Goal: Check status: Check status

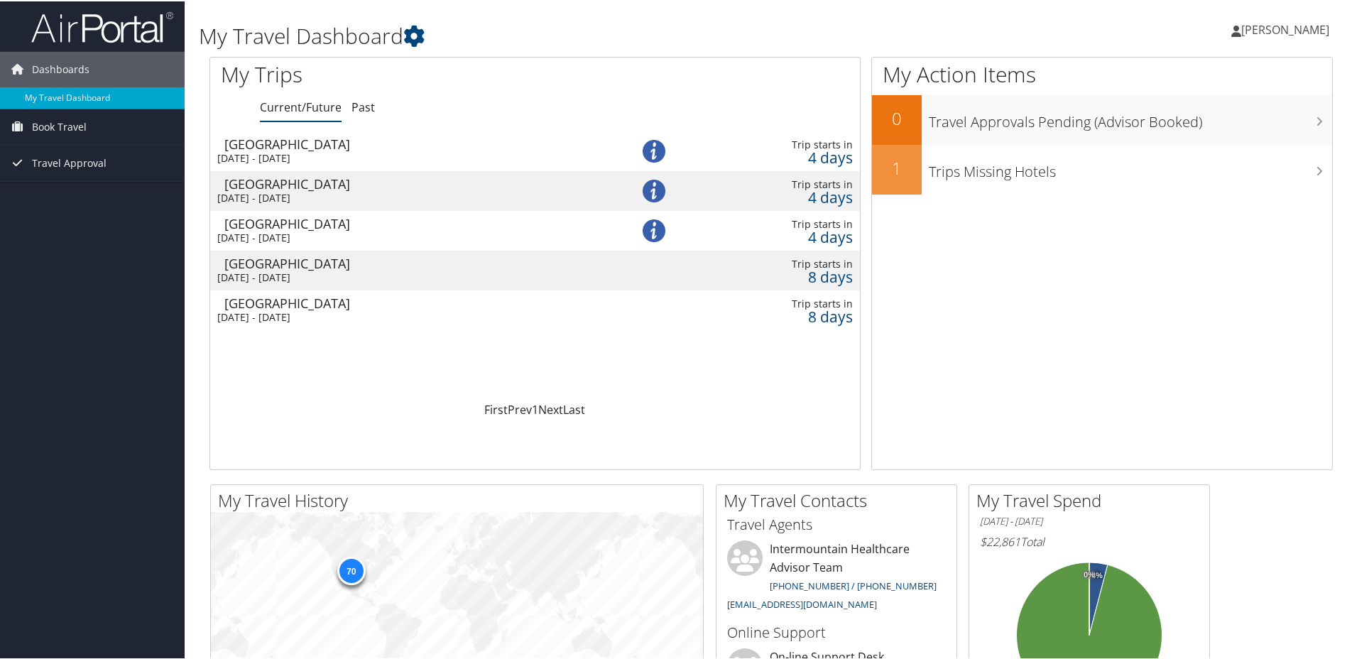
click at [286, 146] on div "[GEOGRAPHIC_DATA]" at bounding box center [411, 142] width 375 height 13
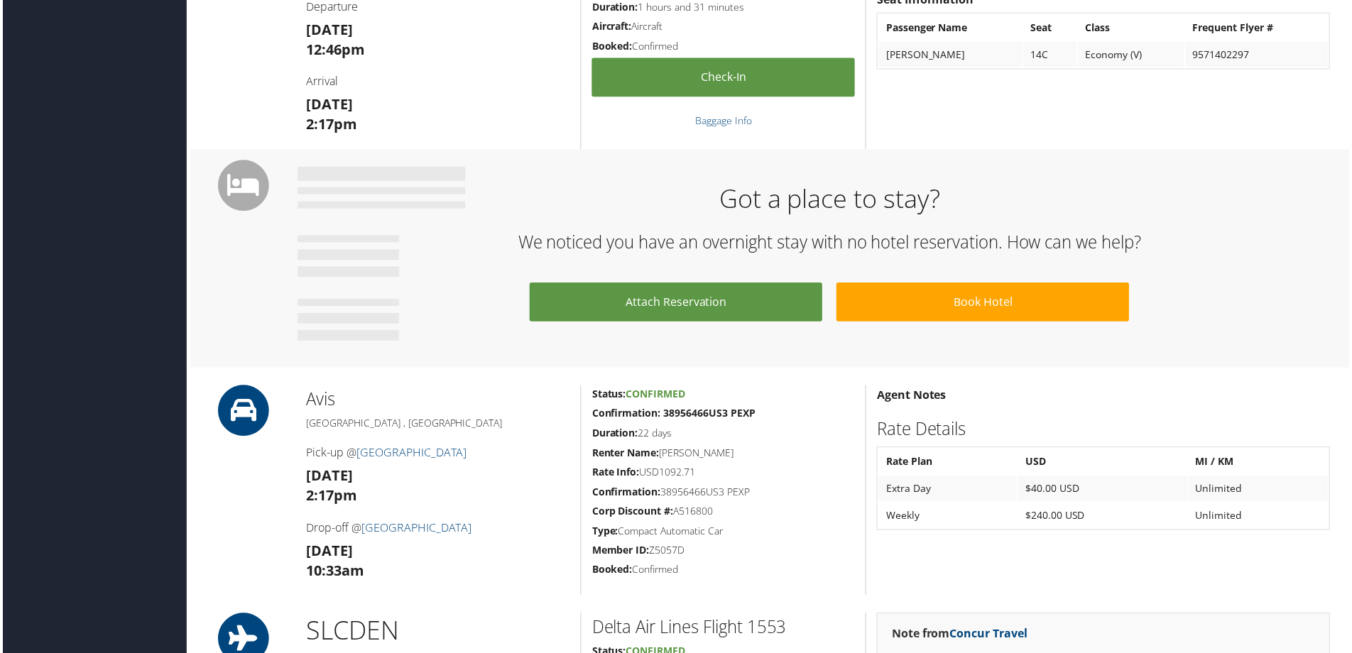
scroll to position [426, 0]
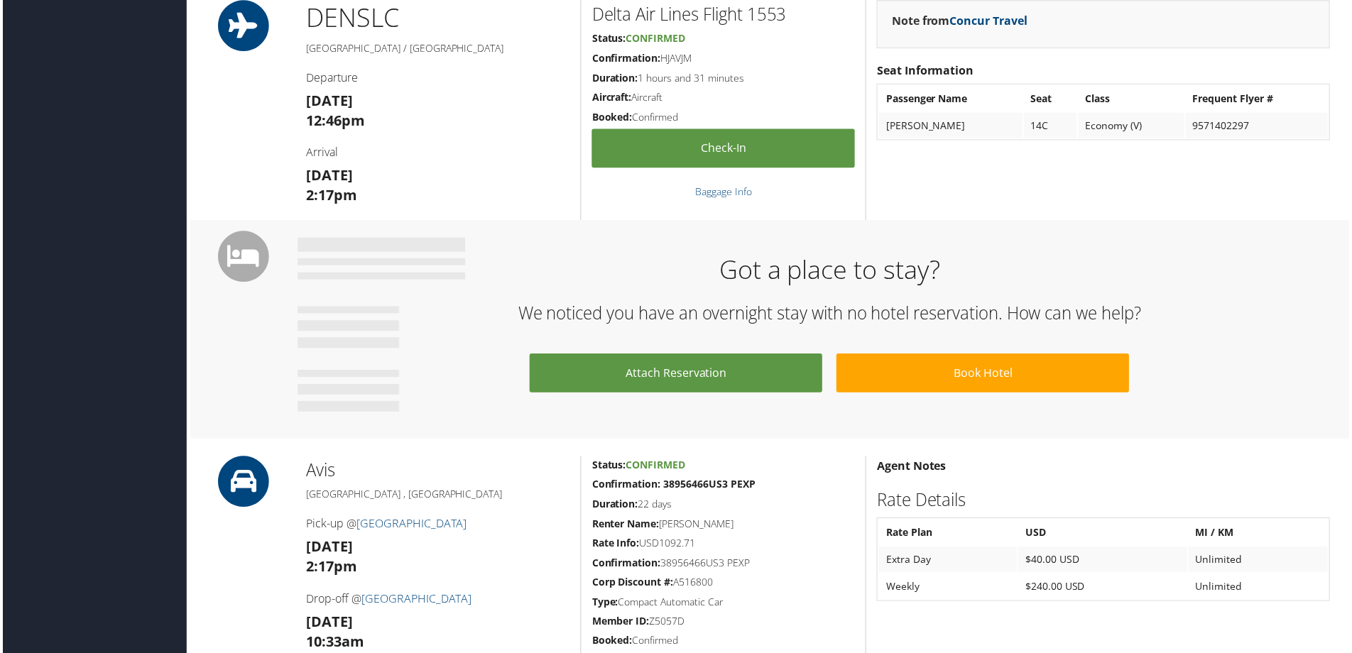
click at [1217, 207] on div "Note from Concur Travel Seat Information Passenger Name Seat Class Frequent Fly…" at bounding box center [1104, 110] width 477 height 221
click at [116, 262] on div "Dashboards My Travel Dashboard Book Travel Approval Request (Beta) Book/Manage …" at bounding box center [679, 516] width 1358 height 1884
click at [1162, 51] on div "Note from Concur Travel Seat Information Passenger Name Seat Class Frequent Fly…" at bounding box center [1104, 110] width 477 height 221
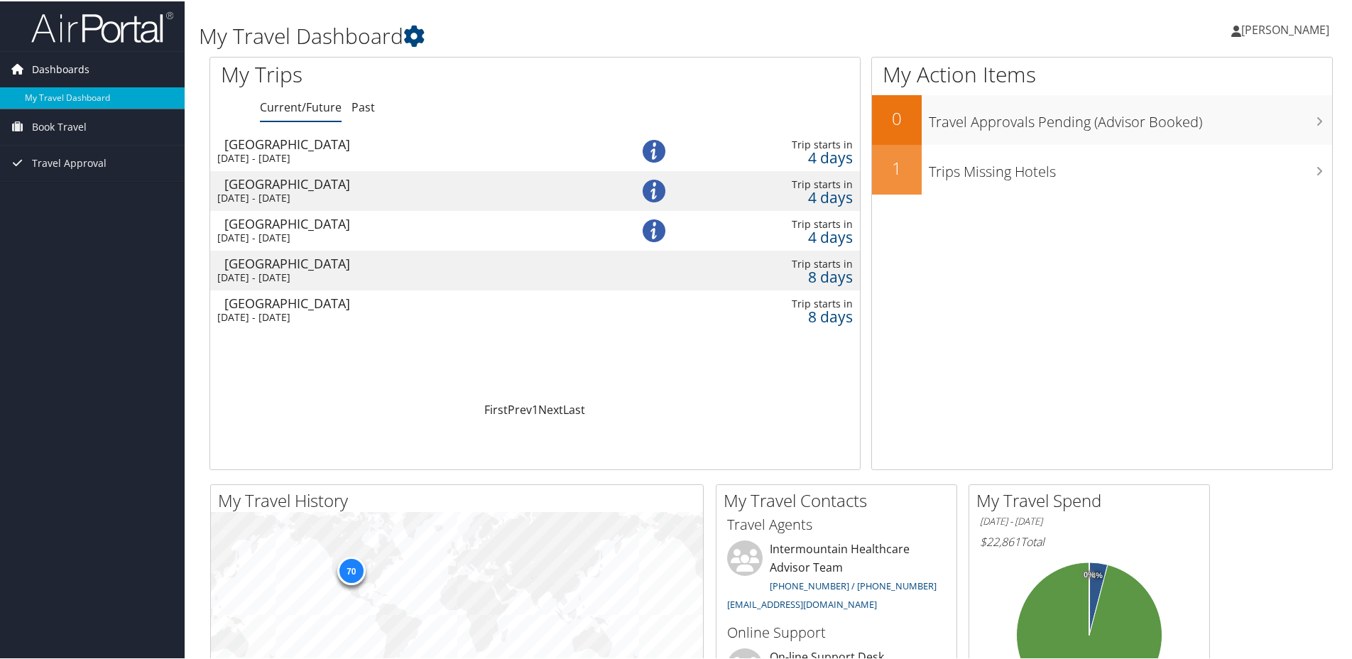
click at [73, 70] on span "Dashboards" at bounding box center [61, 68] width 58 height 36
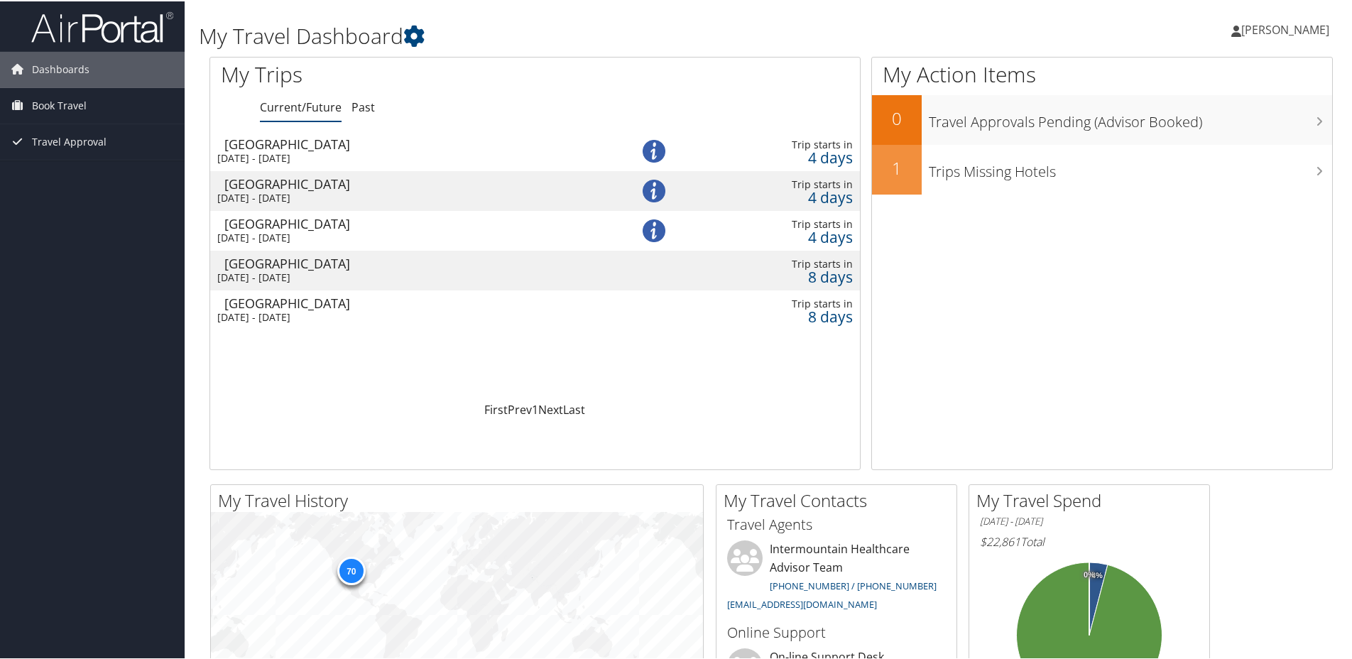
click at [300, 148] on div "[GEOGRAPHIC_DATA]" at bounding box center [411, 142] width 375 height 13
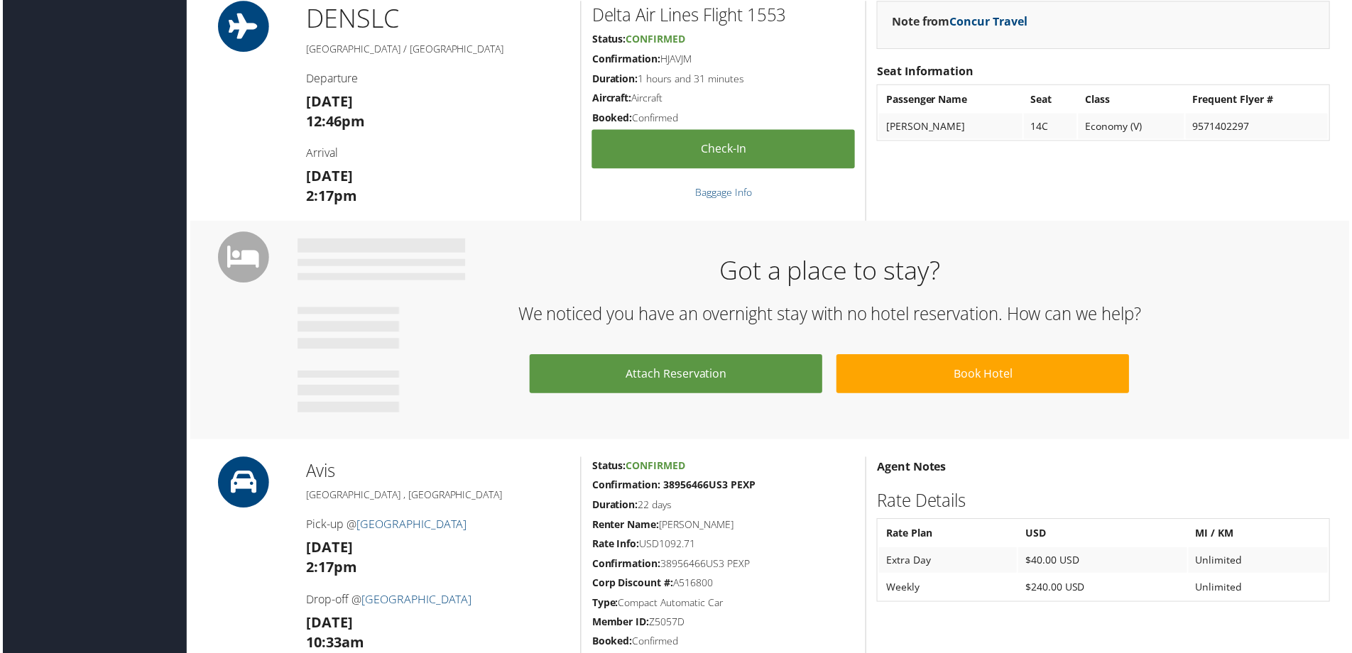
scroll to position [426, 0]
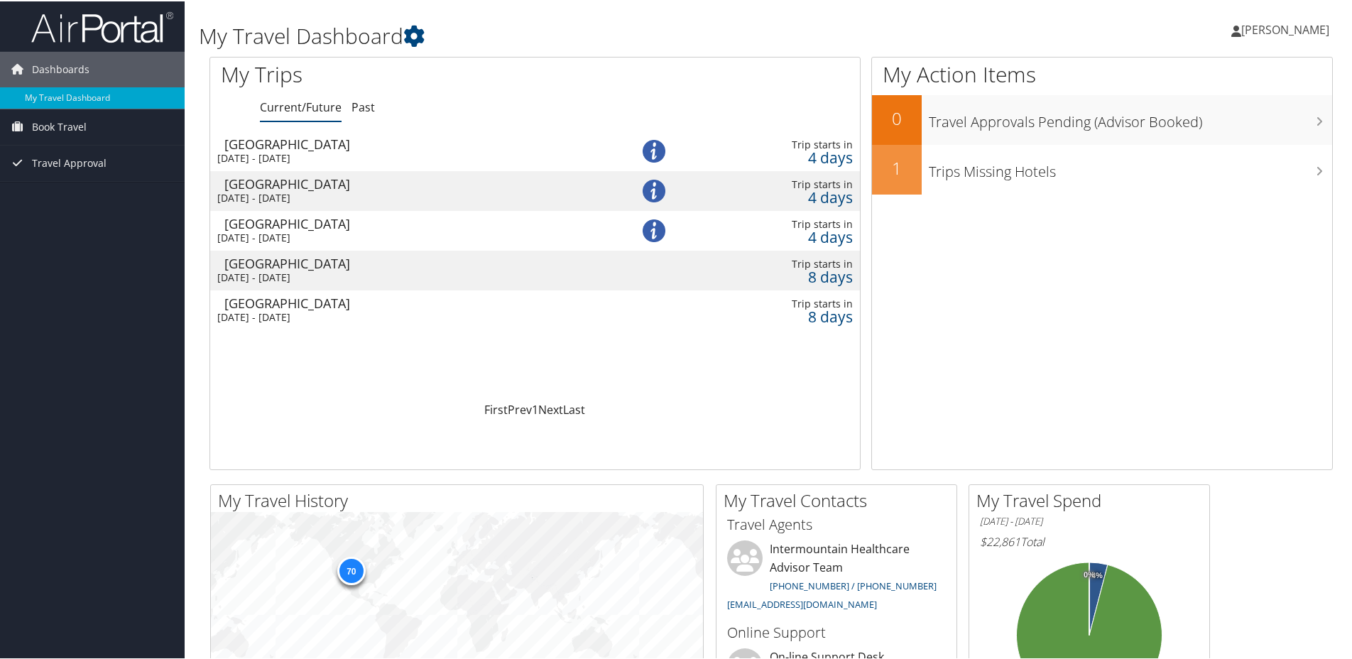
click at [292, 148] on div "[GEOGRAPHIC_DATA]" at bounding box center [411, 142] width 375 height 13
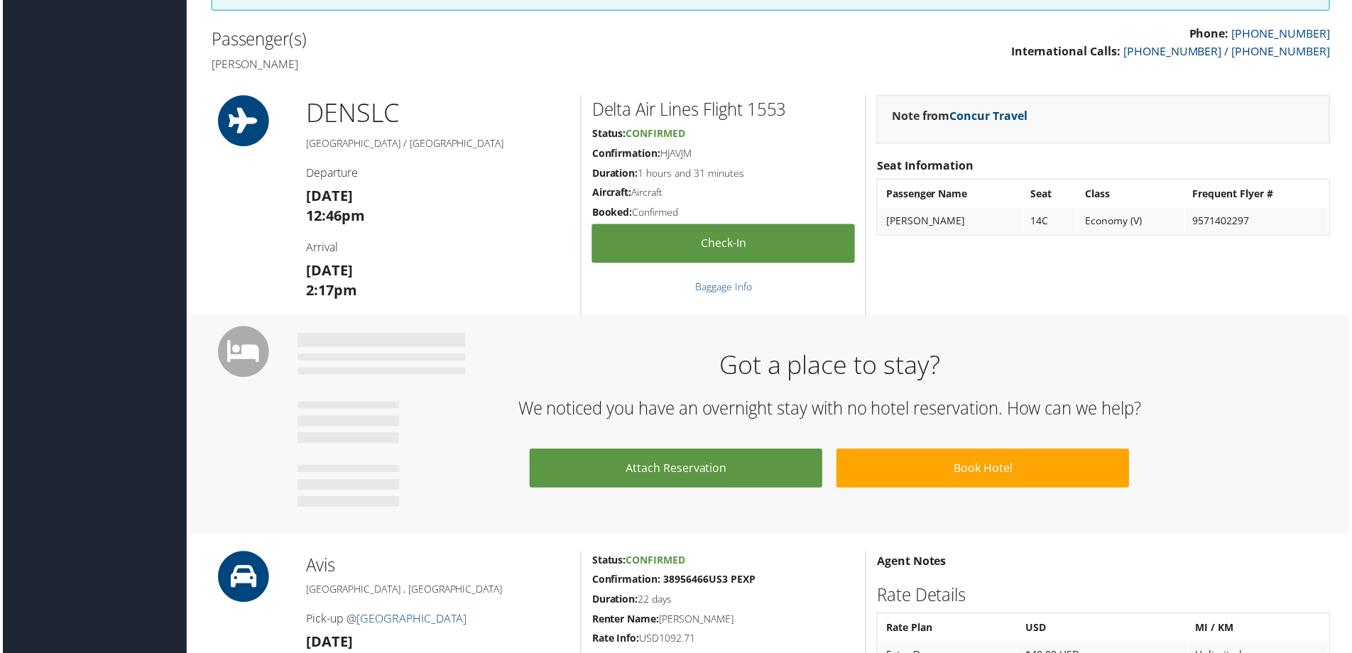
scroll to position [355, 0]
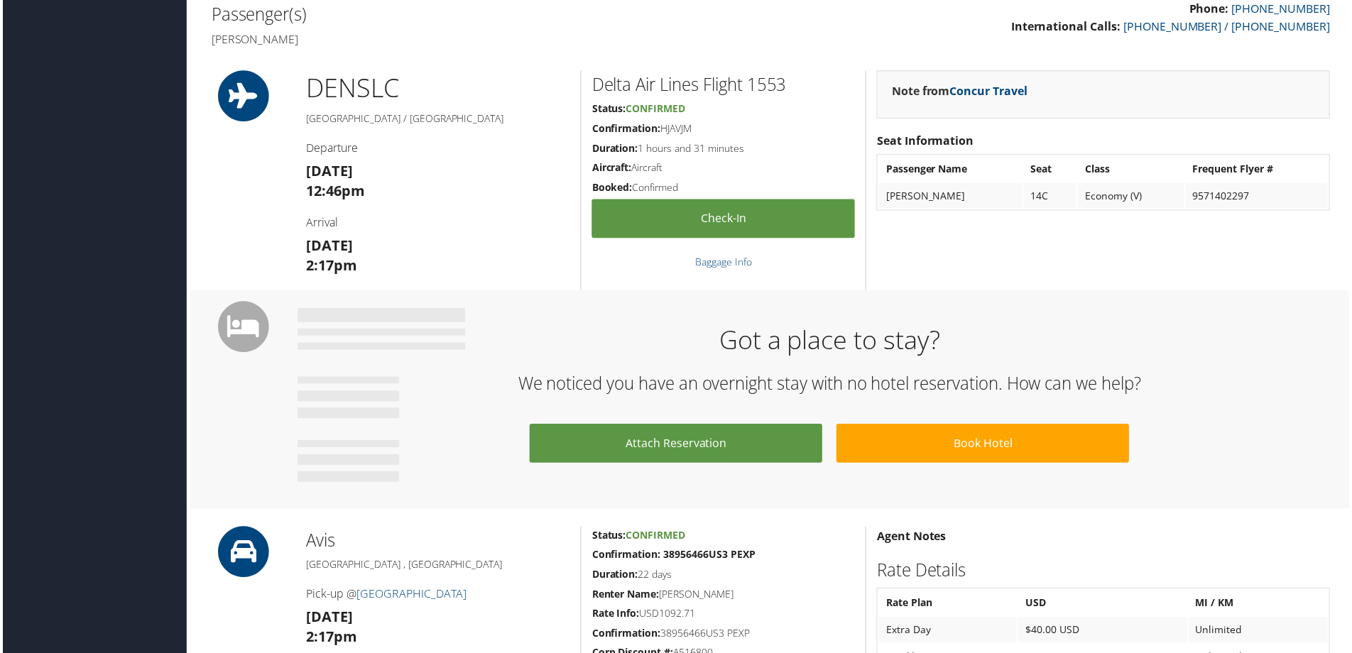
click at [604, 59] on div "85900168 Denver, CO Salt Lake City, UT Fri 05 Sep 2025 - Sat 27 Sep 2025 CZWTCH…" at bounding box center [771, 610] width 1145 height 1840
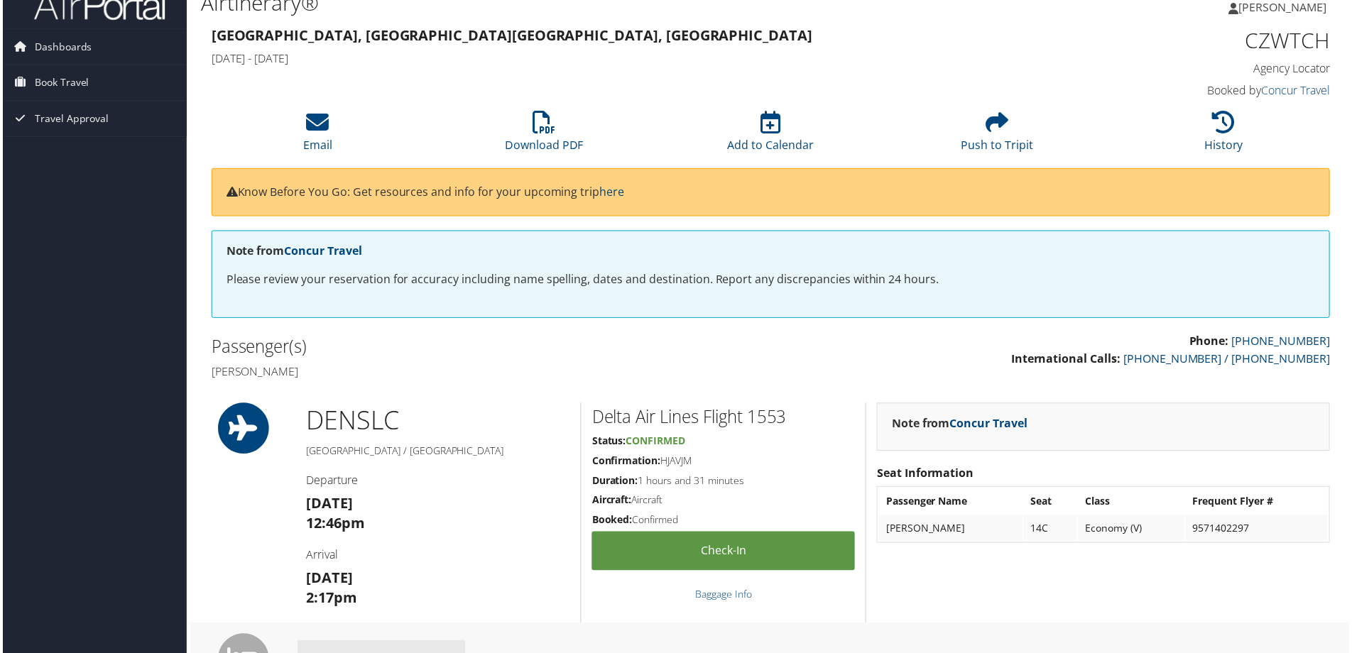
scroll to position [0, 0]
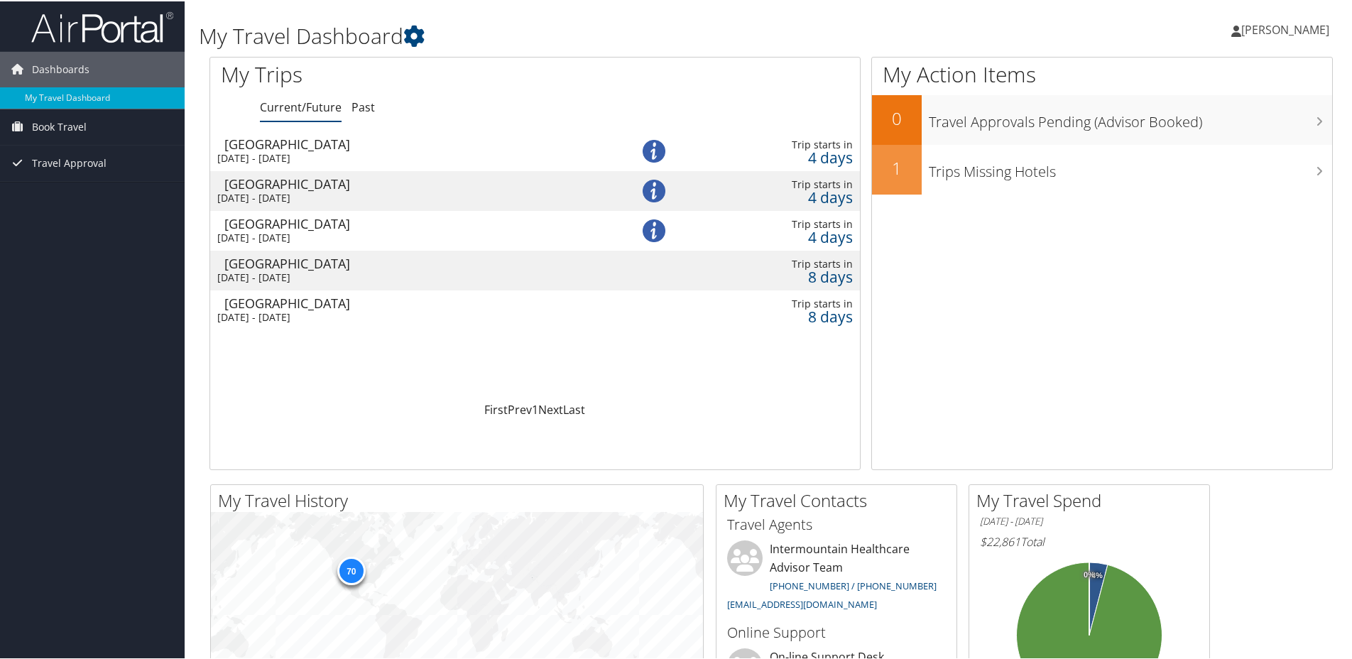
click at [269, 232] on div "[DATE] - [DATE]" at bounding box center [404, 236] width 375 height 13
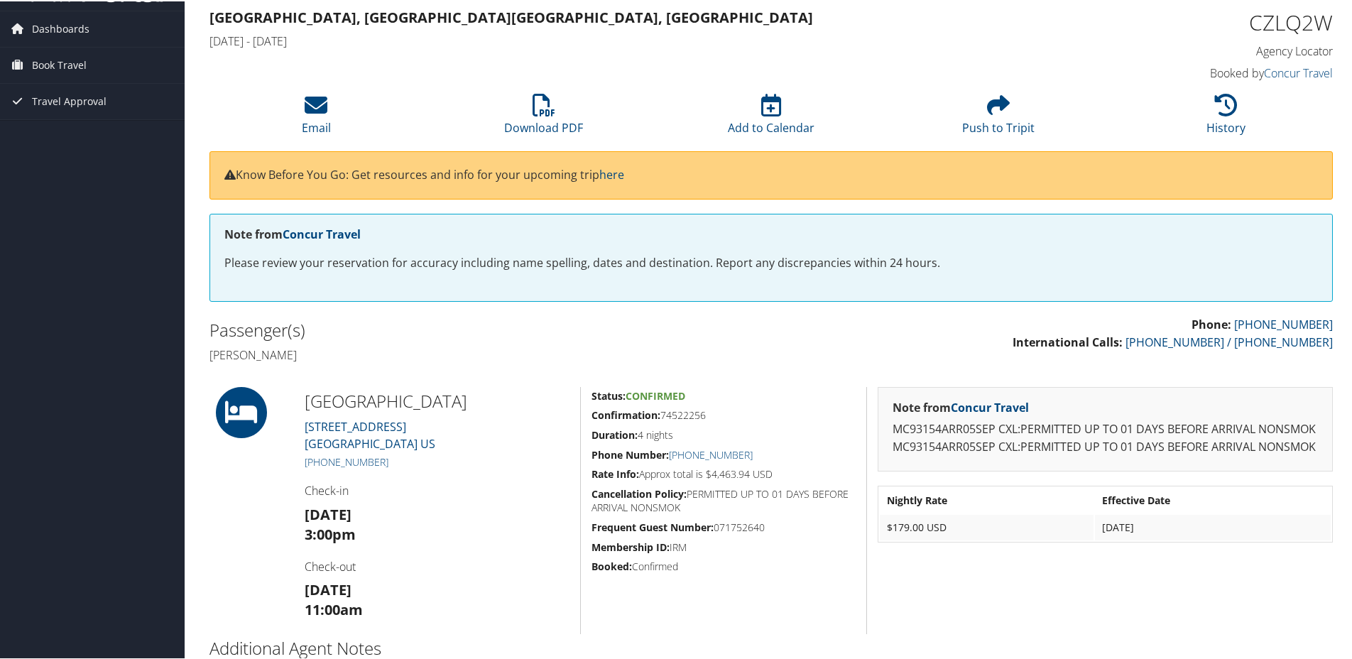
scroll to position [125, 0]
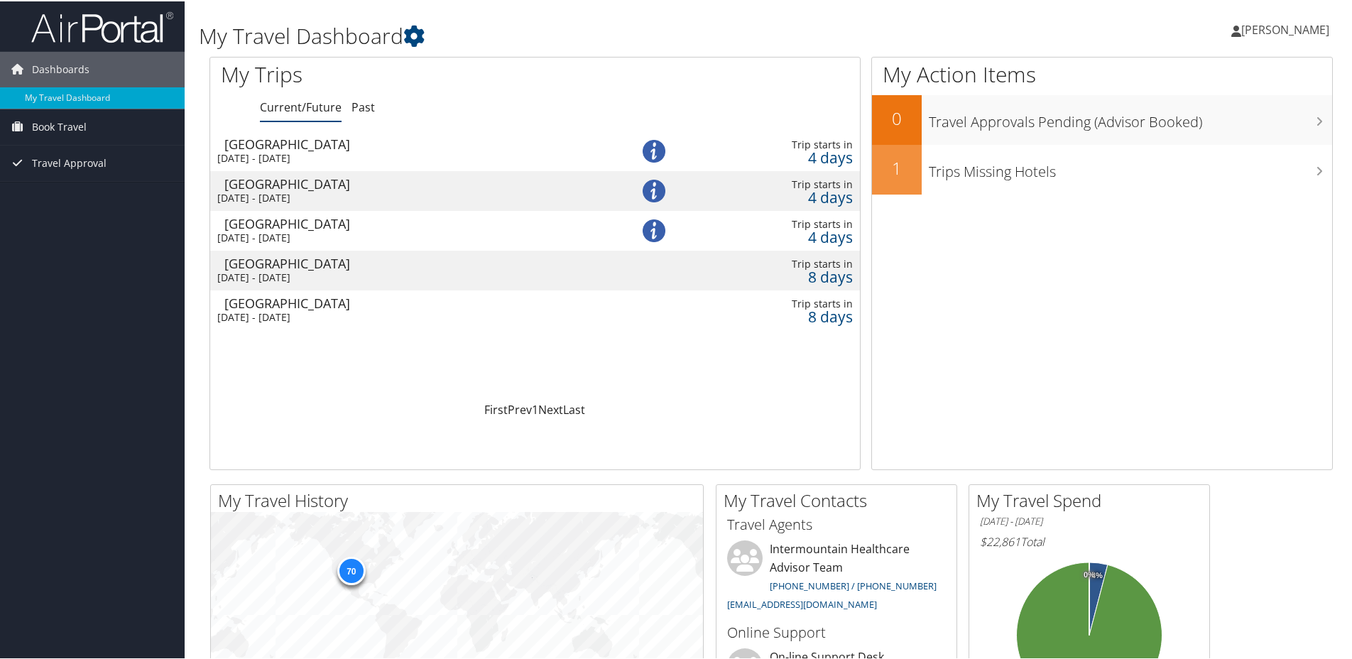
click at [283, 146] on div "[GEOGRAPHIC_DATA]" at bounding box center [411, 142] width 375 height 13
click at [278, 190] on div "Fri 5 Sep 2025 - Sat 27 Sep 2025" at bounding box center [404, 196] width 375 height 13
click at [277, 220] on div "[GEOGRAPHIC_DATA]" at bounding box center [411, 222] width 375 height 13
click at [273, 227] on div "Salt Lake City" at bounding box center [411, 222] width 375 height 13
click at [333, 272] on div "Tue 9 Sep 2025 - Sat 27 Sep 2025" at bounding box center [404, 276] width 375 height 13
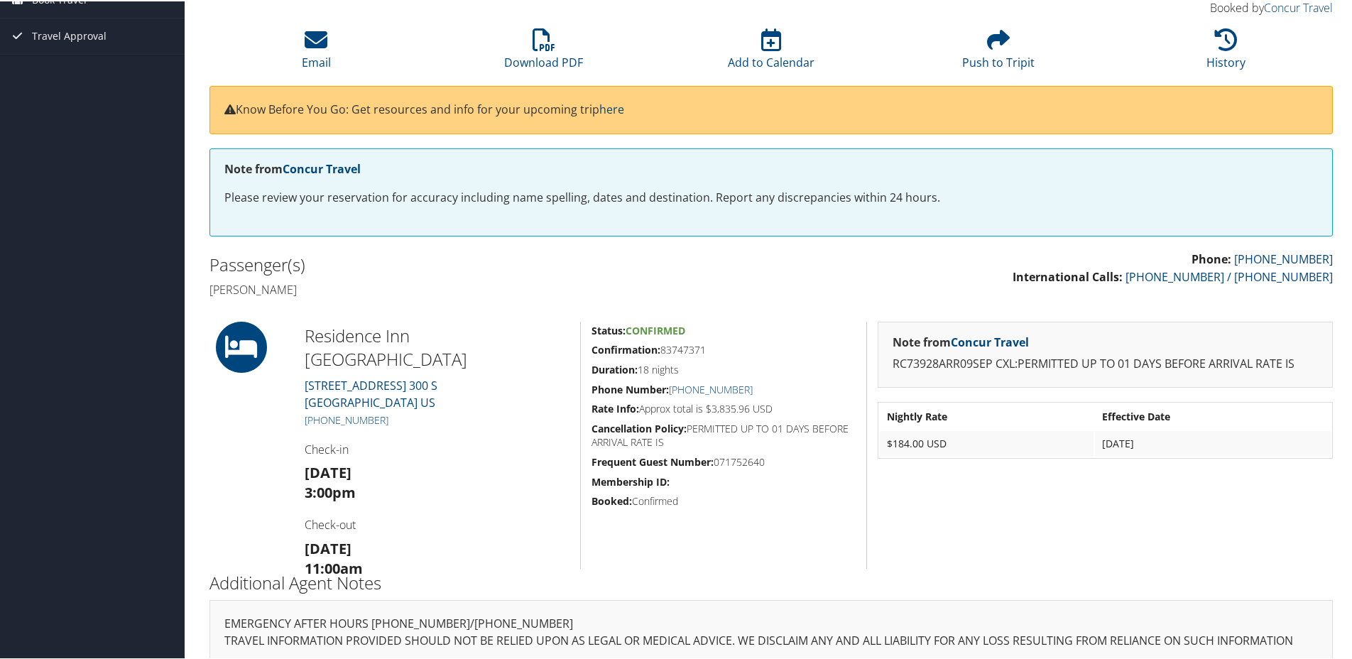
scroll to position [125, 0]
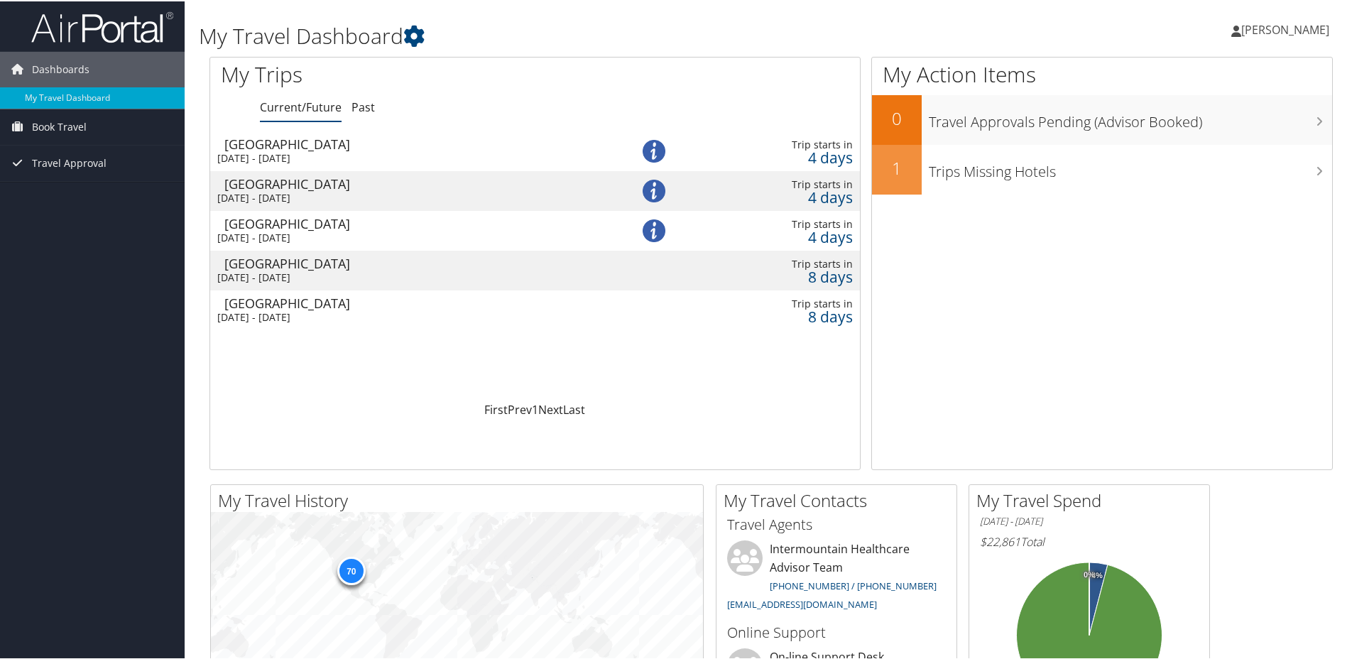
click at [344, 310] on div "[DATE] - [DATE]" at bounding box center [404, 316] width 375 height 13
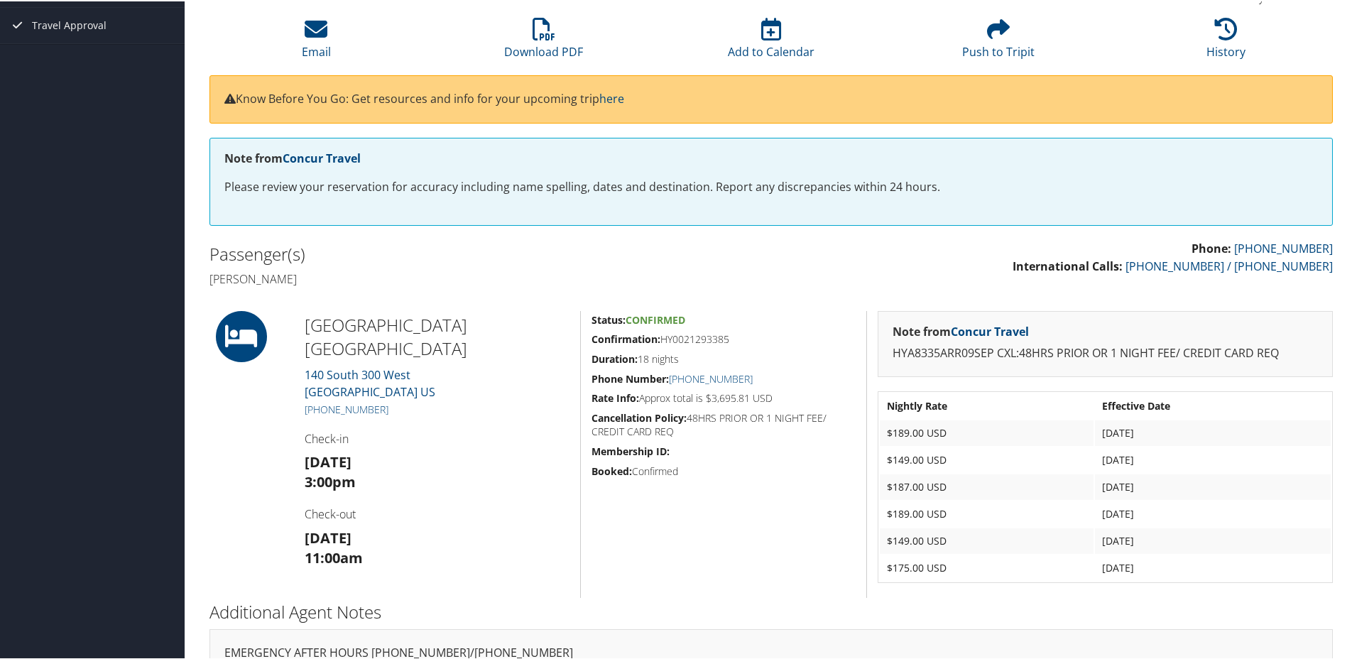
scroll to position [142, 0]
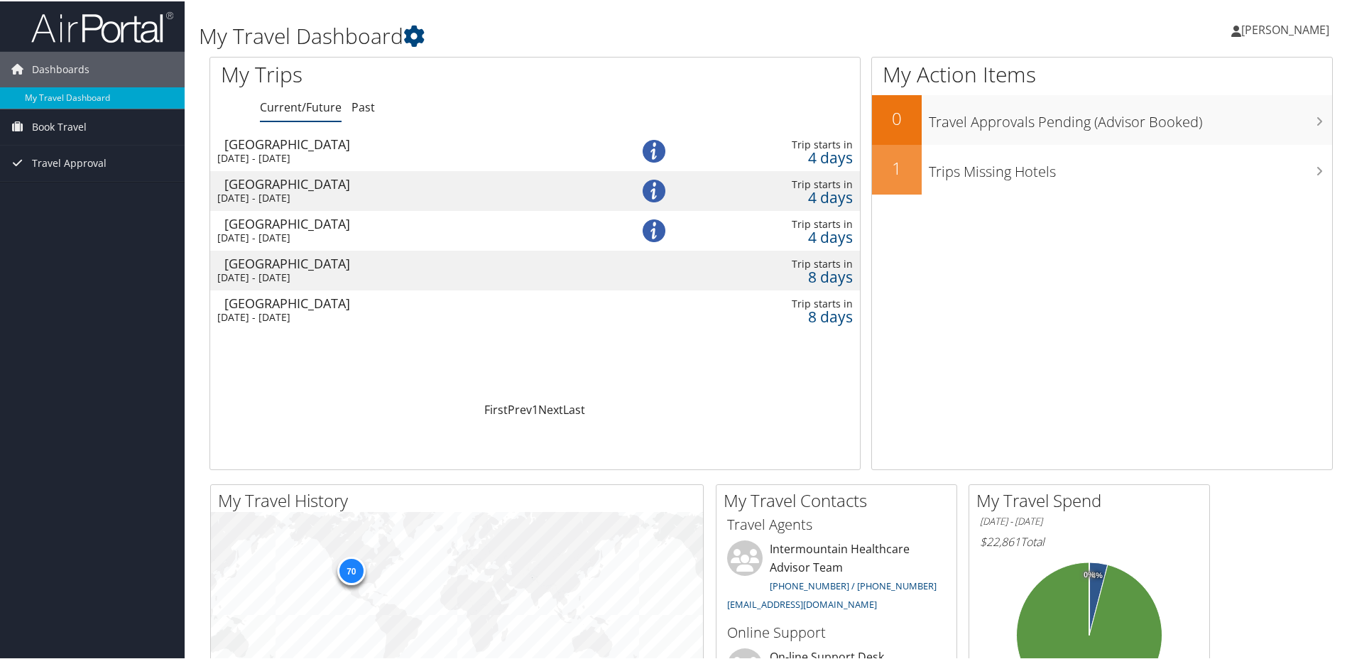
click at [283, 303] on div "[GEOGRAPHIC_DATA]" at bounding box center [411, 301] width 375 height 13
click at [268, 145] on div "[GEOGRAPHIC_DATA]" at bounding box center [411, 142] width 375 height 13
click at [301, 183] on div "[GEOGRAPHIC_DATA]" at bounding box center [411, 182] width 375 height 13
click at [283, 231] on div "Fri 5 Sep 2025 - Tue 9 Sep 2025" at bounding box center [404, 236] width 375 height 13
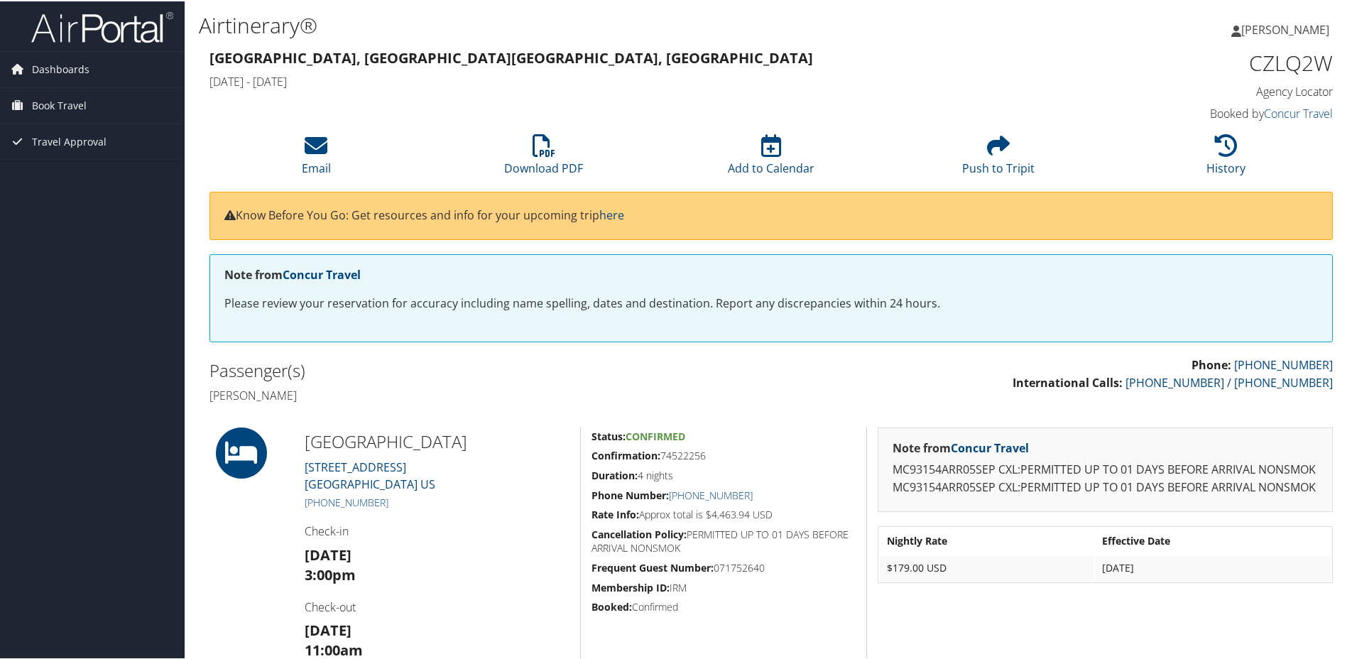
scroll to position [71, 0]
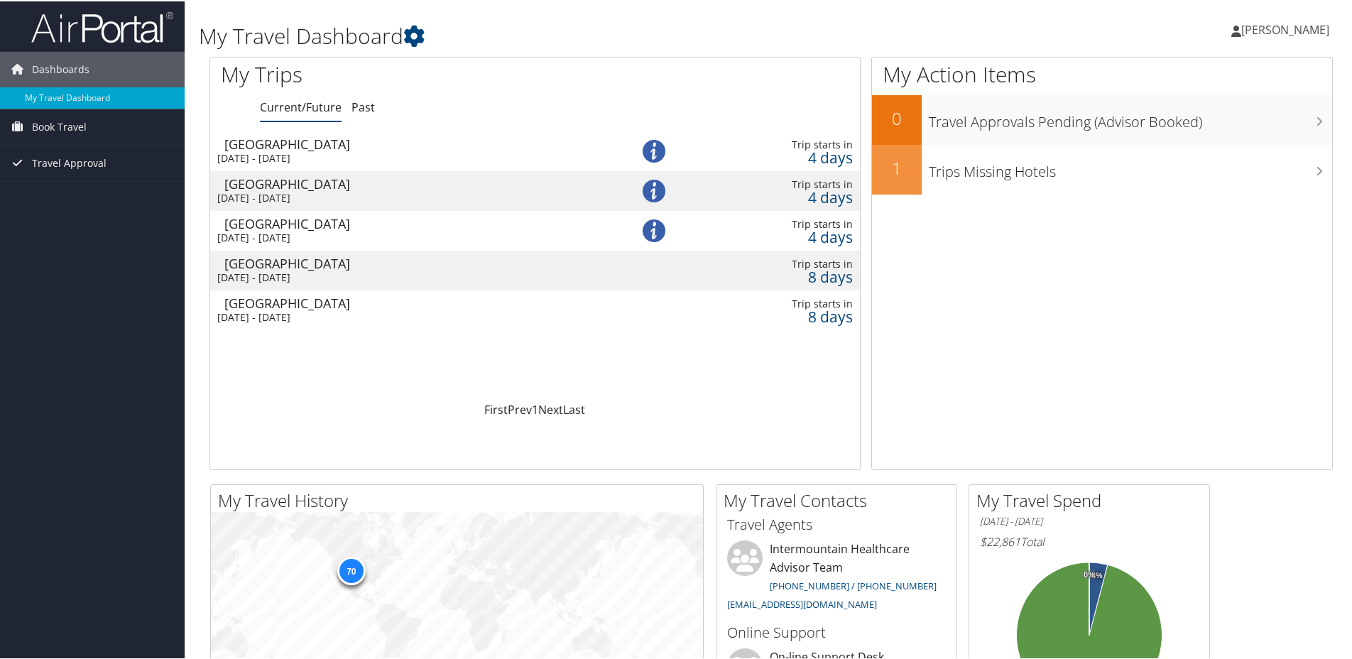
click at [290, 230] on div "[DATE] - [DATE]" at bounding box center [404, 236] width 375 height 13
click at [347, 224] on div "[GEOGRAPHIC_DATA]" at bounding box center [411, 222] width 375 height 13
click at [327, 182] on div "[GEOGRAPHIC_DATA]" at bounding box center [411, 182] width 375 height 13
click at [349, 273] on div "[DATE] - [DATE]" at bounding box center [404, 276] width 375 height 13
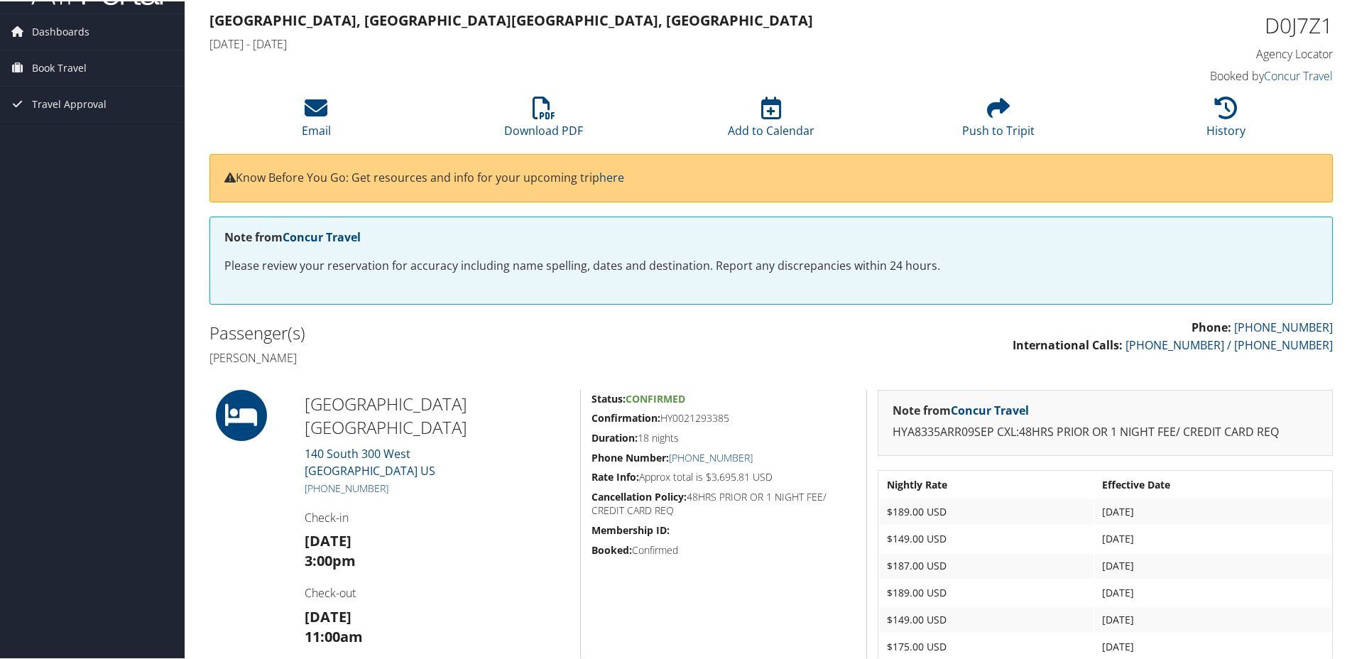
scroll to position [71, 0]
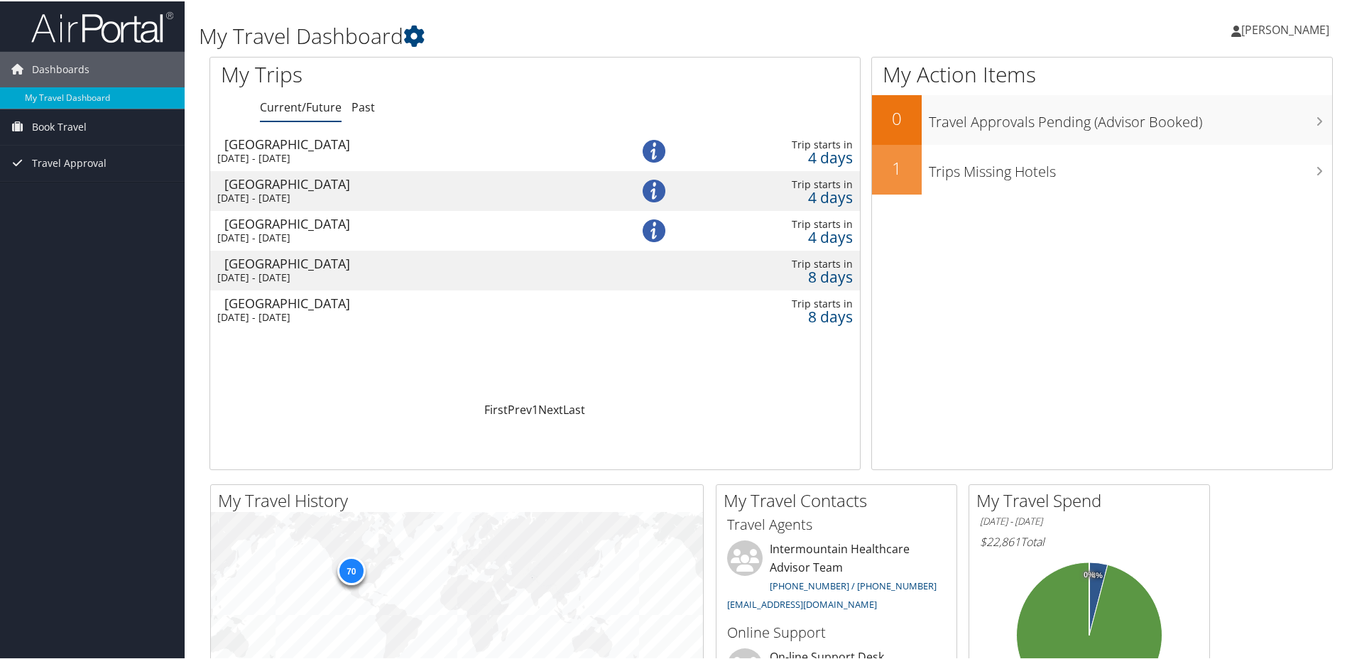
click at [351, 315] on div "Tue 9 Sep 2025 - Sat 27 Sep 2025" at bounding box center [404, 316] width 375 height 13
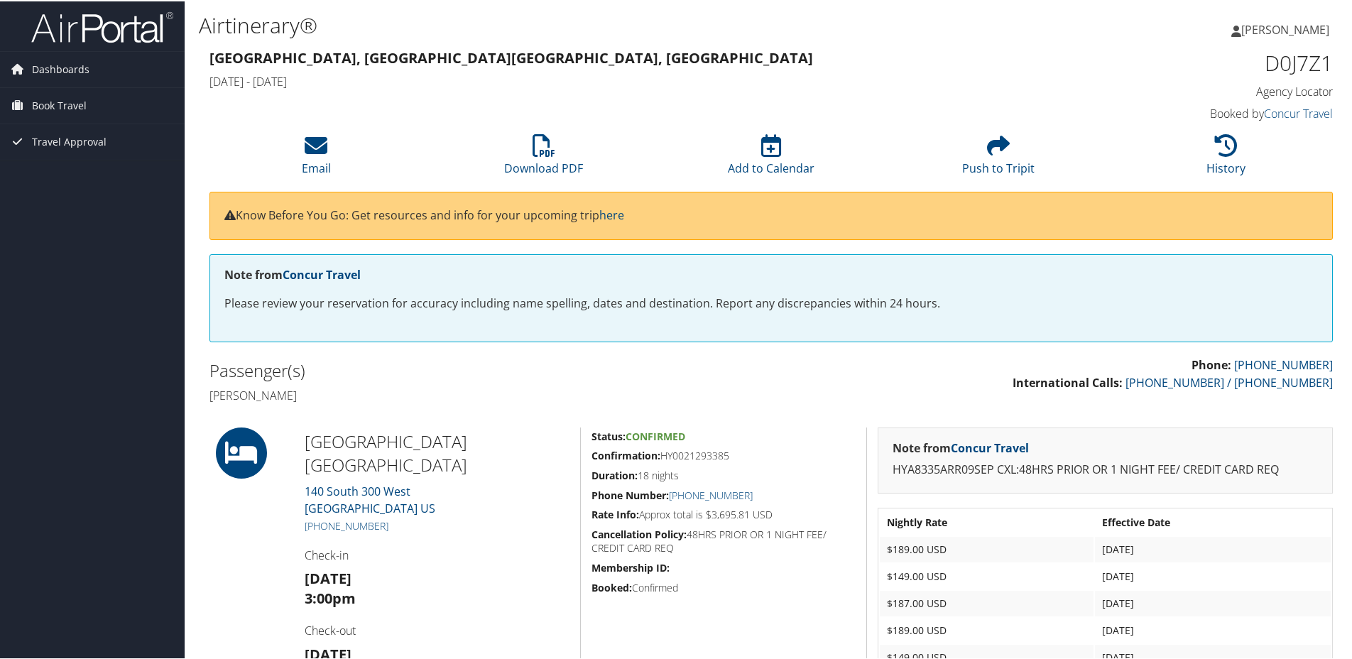
click at [626, 322] on div "Note from Concur Travel Please review your reservation for accuracy including n…" at bounding box center [772, 297] width 1124 height 88
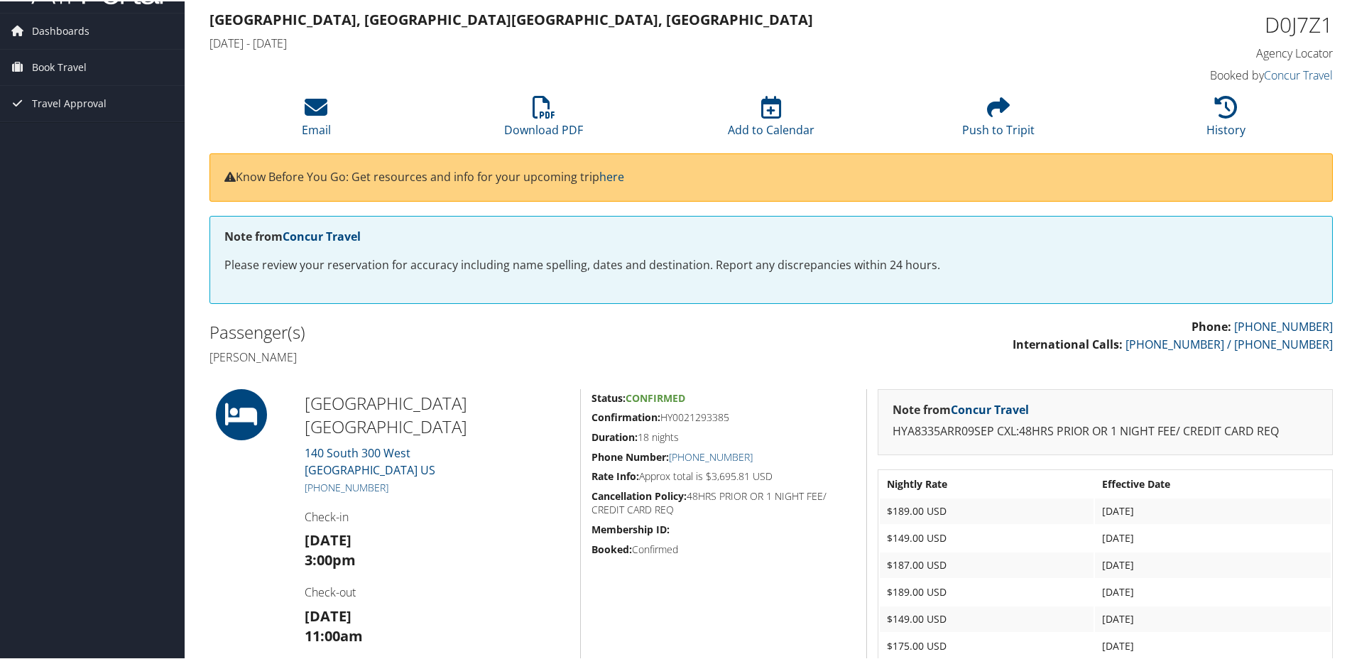
scroll to position [71, 0]
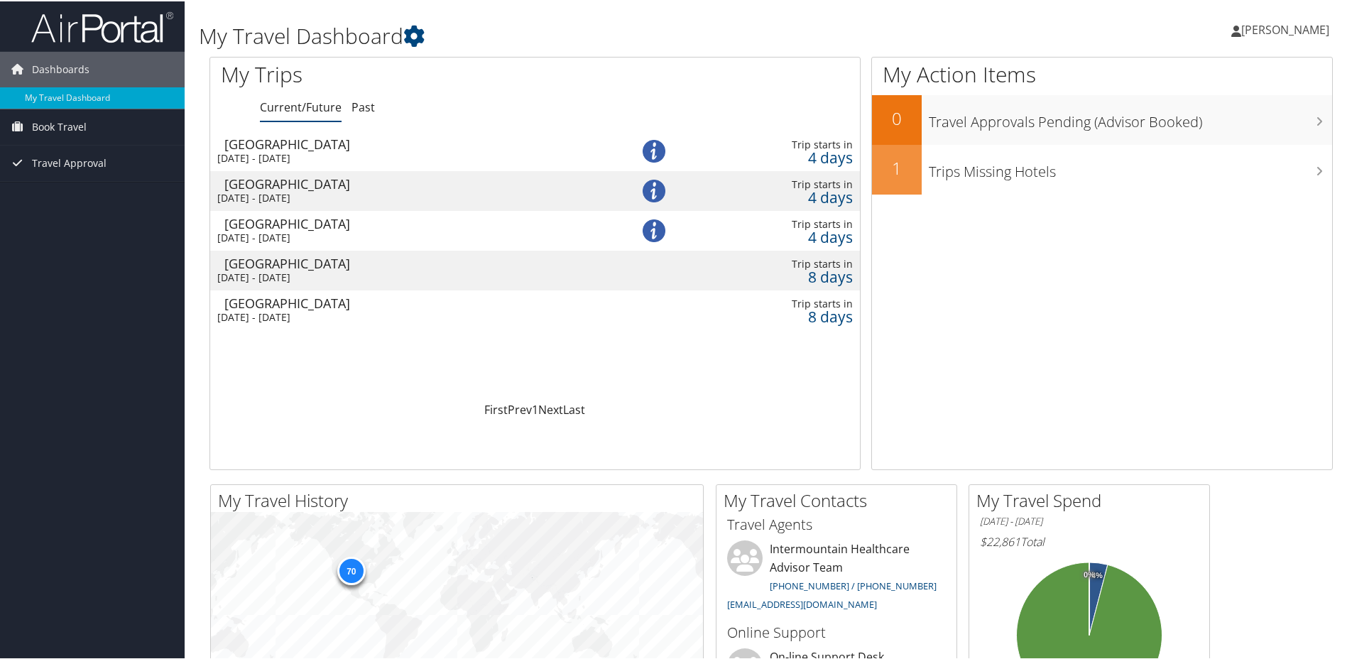
click at [287, 300] on div "[GEOGRAPHIC_DATA]" at bounding box center [411, 301] width 375 height 13
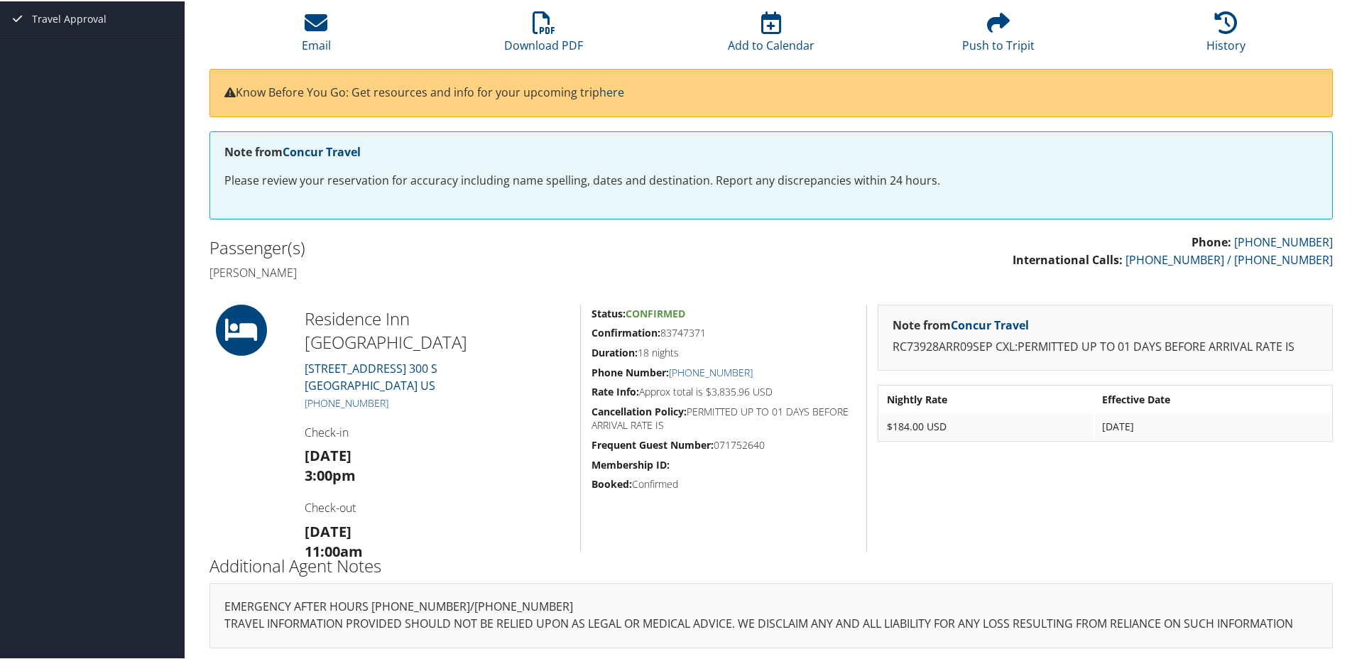
scroll to position [125, 0]
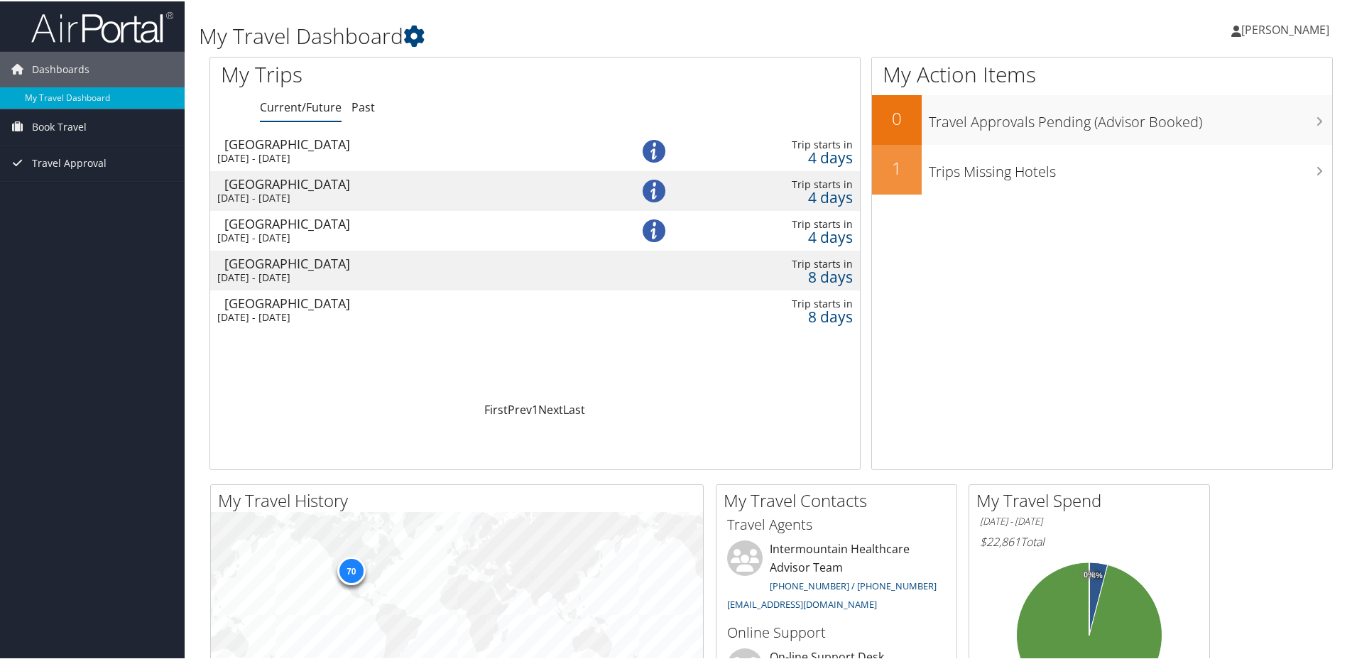
click at [284, 147] on div "[GEOGRAPHIC_DATA]" at bounding box center [411, 142] width 375 height 13
click at [290, 182] on div "Salt Lake City" at bounding box center [411, 182] width 375 height 13
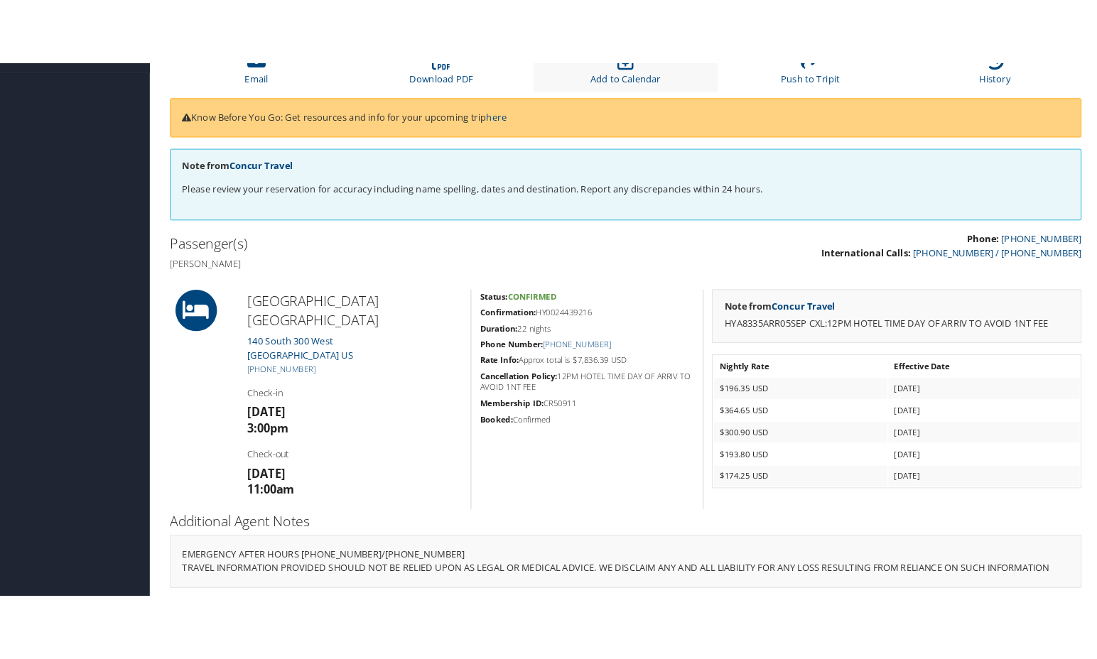
scroll to position [149, 0]
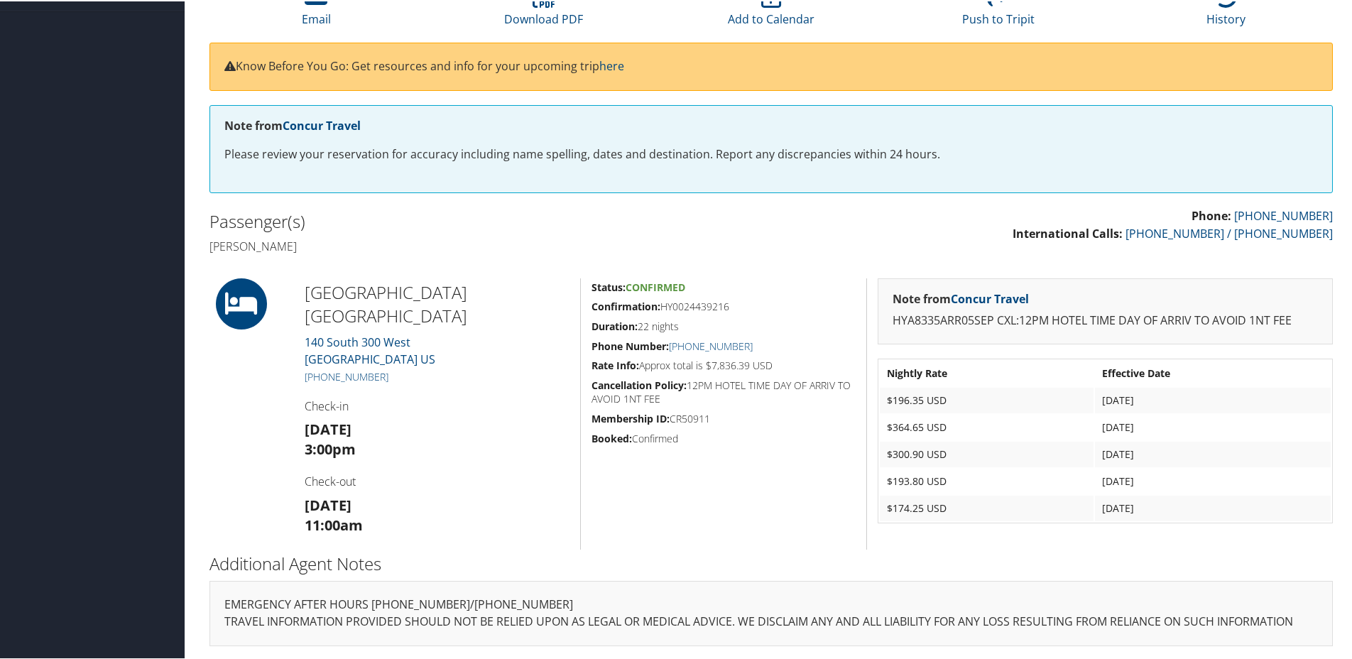
drag, startPoint x: 661, startPoint y: 304, endPoint x: 728, endPoint y: 305, distance: 66.8
click at [728, 305] on h5 "Confirmation: HY0024439216" at bounding box center [724, 305] width 264 height 14
drag, startPoint x: 728, startPoint y: 305, endPoint x: 719, endPoint y: 304, distance: 9.3
copy h5 "HY0024439216"
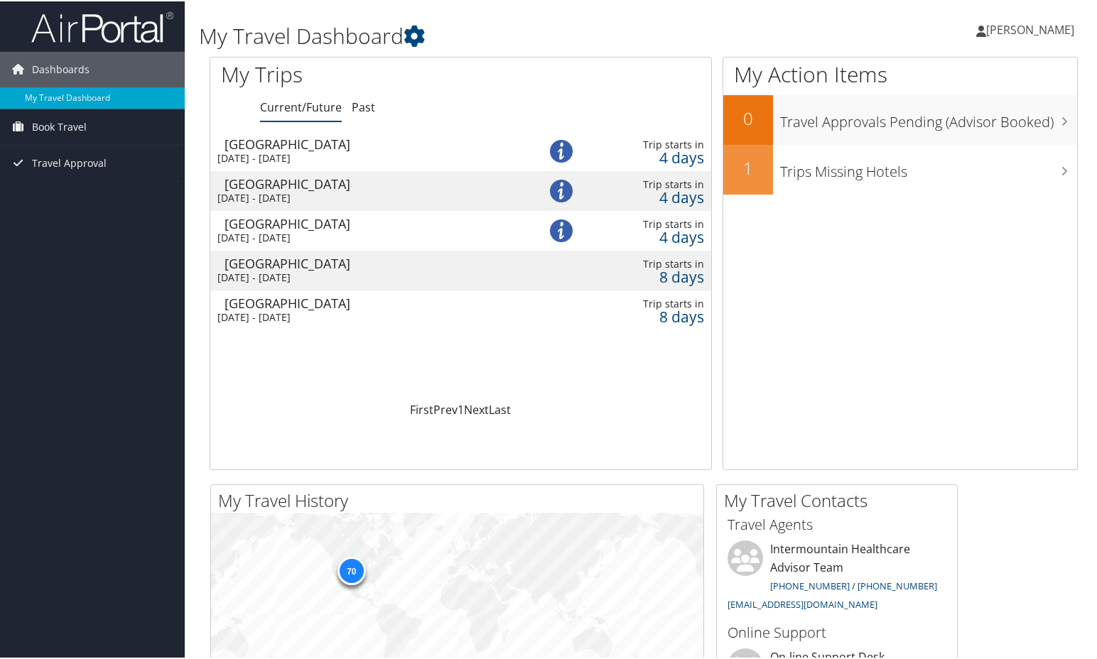
click at [289, 232] on div "Fri 5 Sep 2025 - Tue 9 Sep 2025" at bounding box center [365, 236] width 296 height 13
click at [265, 273] on div "Tue 9 Sep 2025 - Sat 27 Sep 2025" at bounding box center [365, 276] width 296 height 13
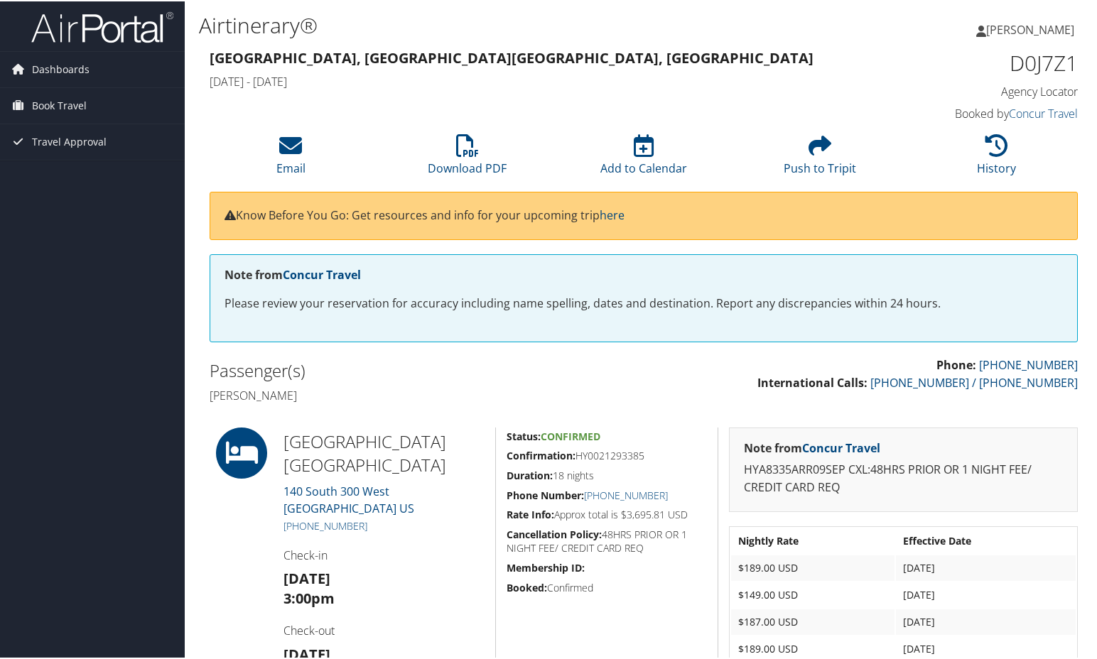
scroll to position [71, 0]
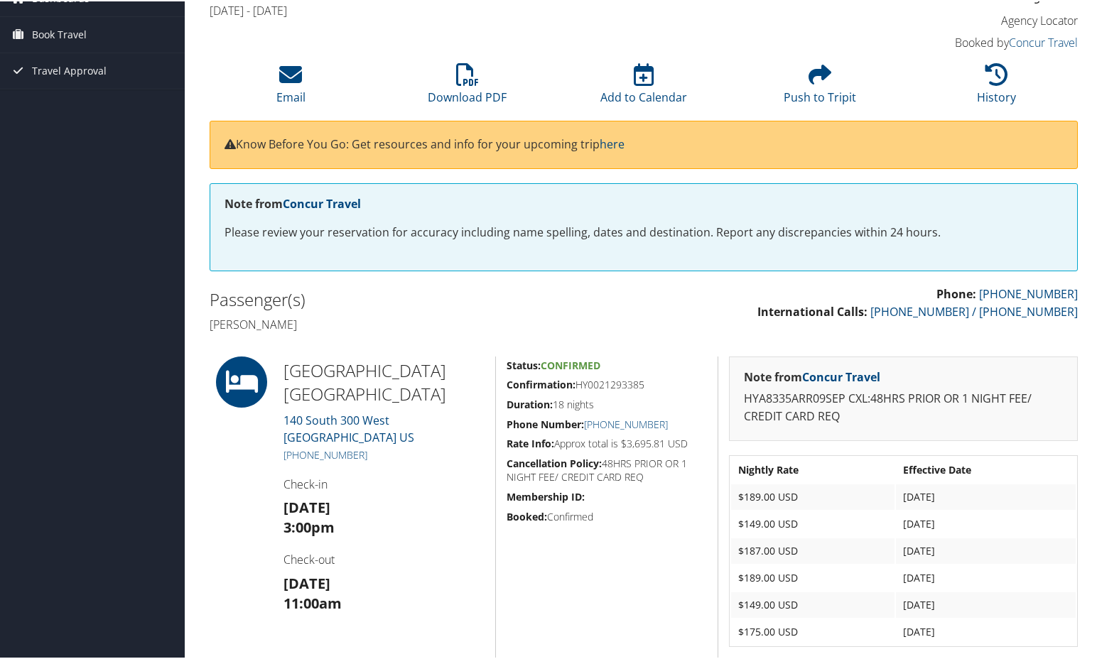
drag, startPoint x: 577, startPoint y: 383, endPoint x: 644, endPoint y: 391, distance: 67.2
click at [644, 391] on h5 "Confirmation: HY0021293385" at bounding box center [606, 383] width 200 height 14
copy h5 "HY0021293385"
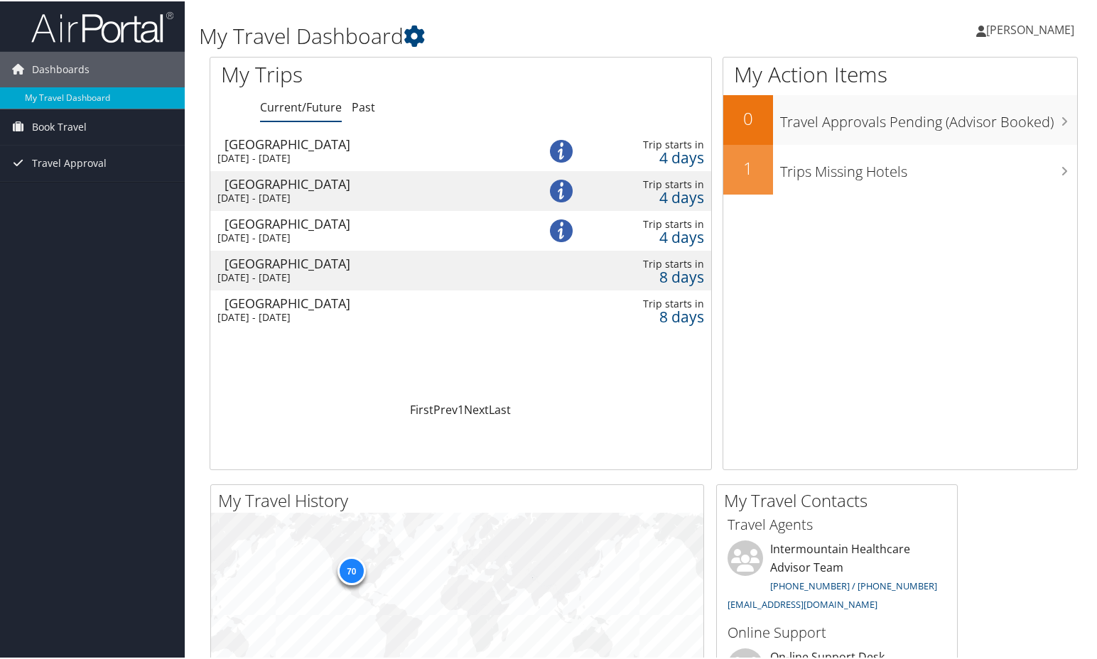
click at [291, 313] on div "Tue 9 Sep 2025 - Sat 27 Sep 2025" at bounding box center [365, 316] width 296 height 13
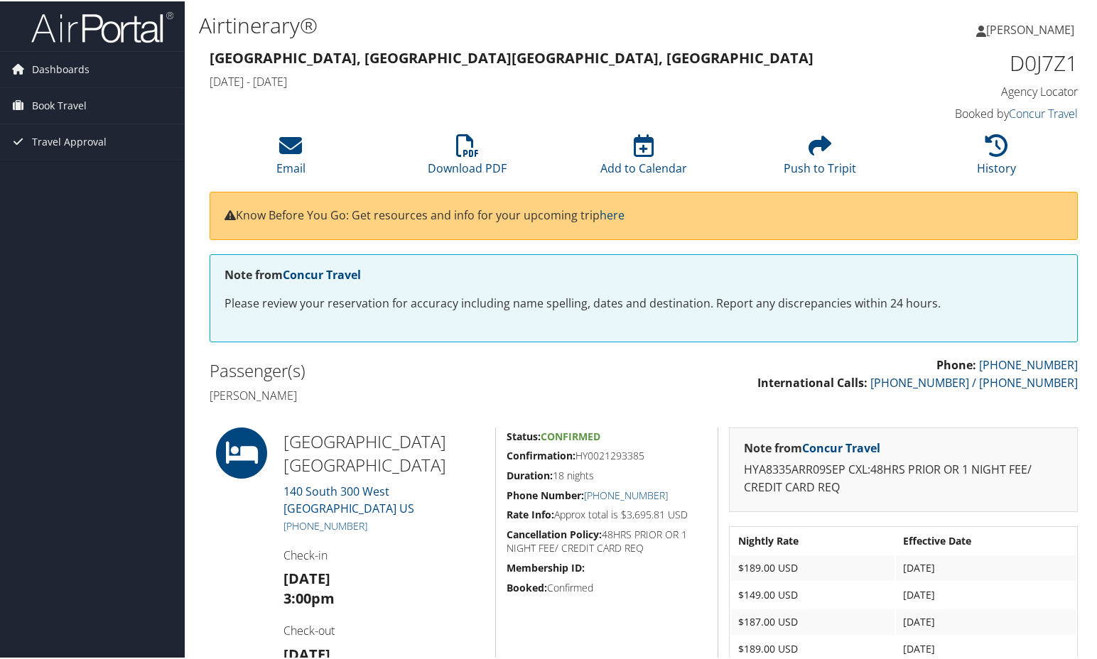
scroll to position [71, 0]
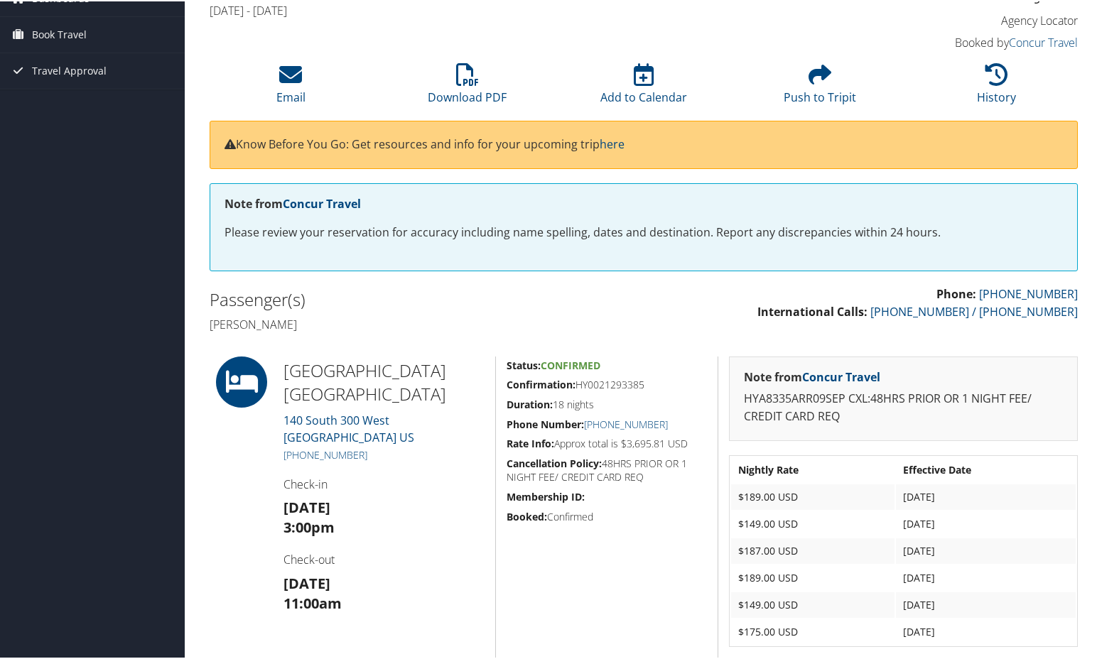
drag, startPoint x: 634, startPoint y: 382, endPoint x: 576, endPoint y: 383, distance: 57.5
click at [576, 383] on h5 "Confirmation: HY0021293385" at bounding box center [606, 383] width 200 height 14
drag, startPoint x: 576, startPoint y: 383, endPoint x: 593, endPoint y: 383, distance: 17.0
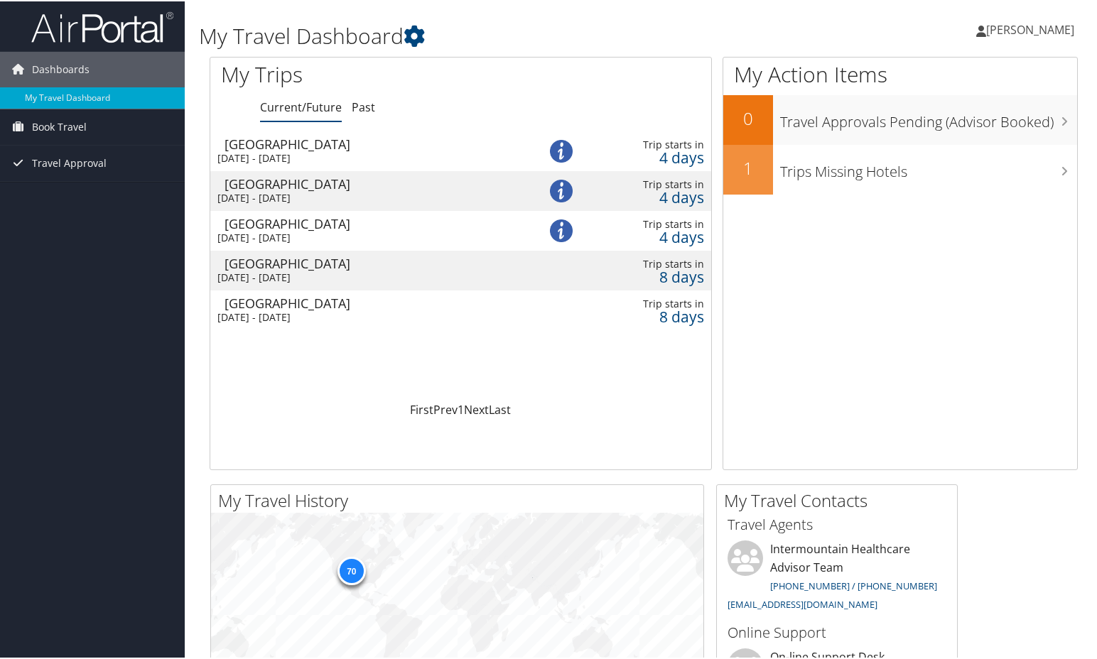
click at [297, 270] on div "Tue 9 Sep 2025 - Sat 27 Sep 2025" at bounding box center [365, 276] width 296 height 13
click at [278, 224] on div "[GEOGRAPHIC_DATA]" at bounding box center [372, 222] width 296 height 13
click at [300, 178] on div "Salt Lake City" at bounding box center [372, 182] width 296 height 13
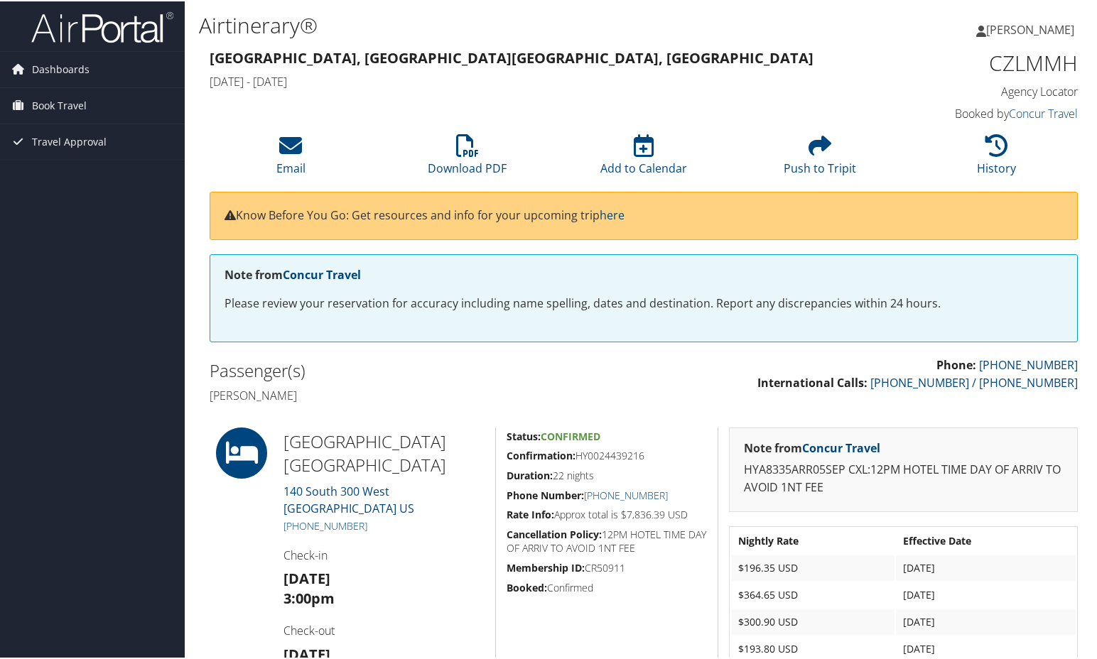
scroll to position [71, 0]
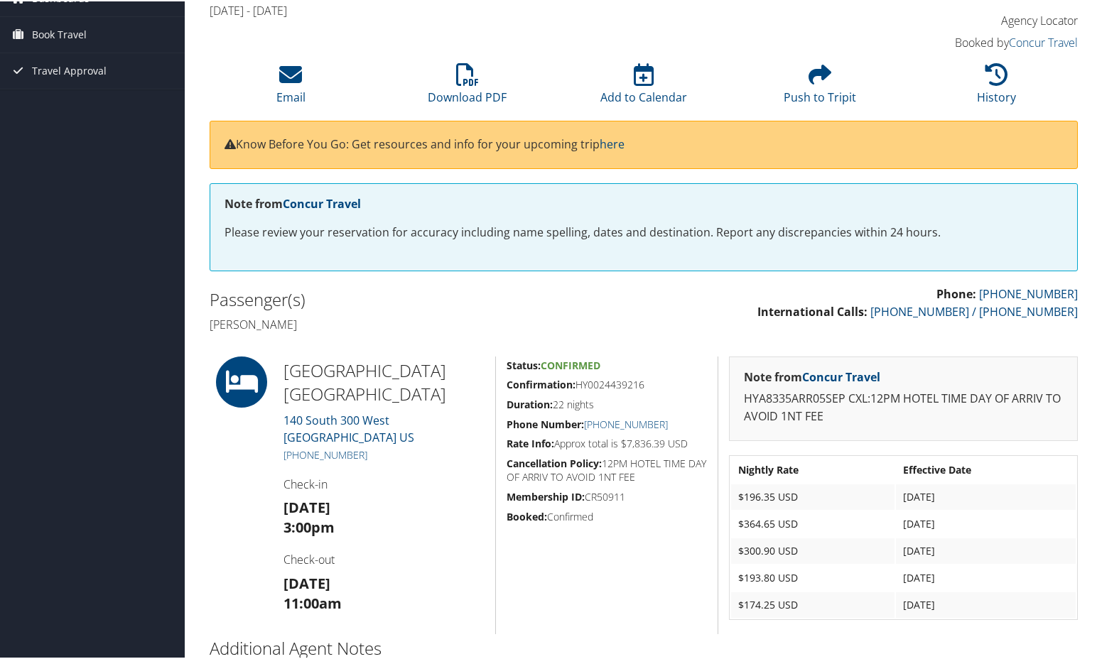
drag, startPoint x: 656, startPoint y: 383, endPoint x: 575, endPoint y: 384, distance: 81.0
click at [575, 384] on h5 "Confirmation: HY0024439216" at bounding box center [606, 383] width 200 height 14
click at [594, 266] on div "Note from Concur Travel Please review your reservation for accuracy including n…" at bounding box center [644, 226] width 868 height 88
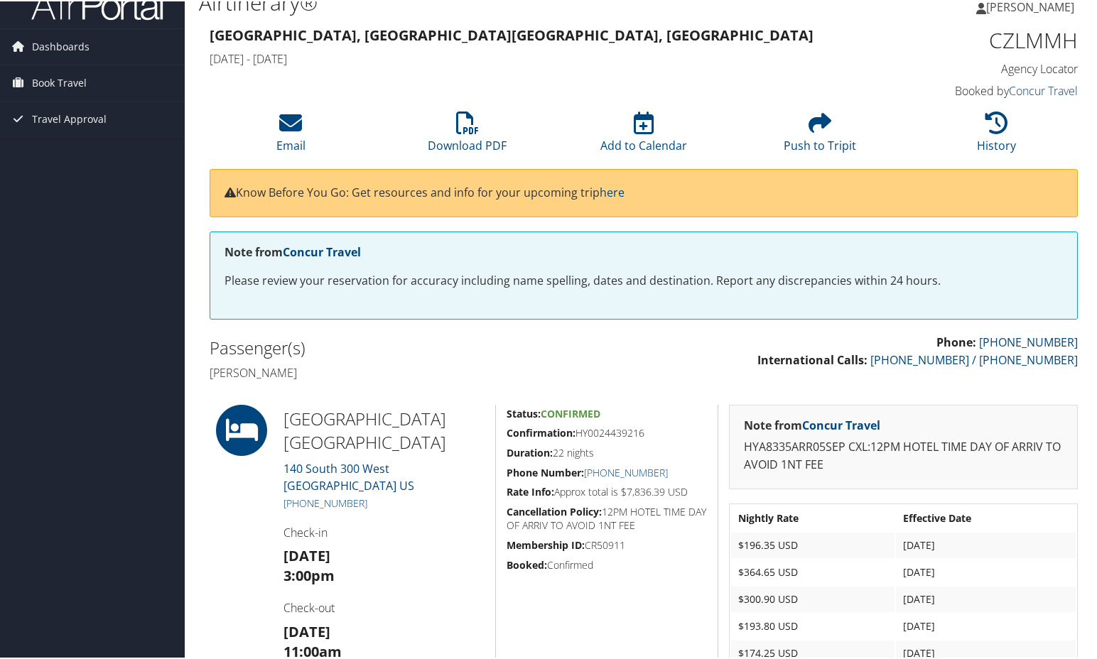
scroll to position [0, 0]
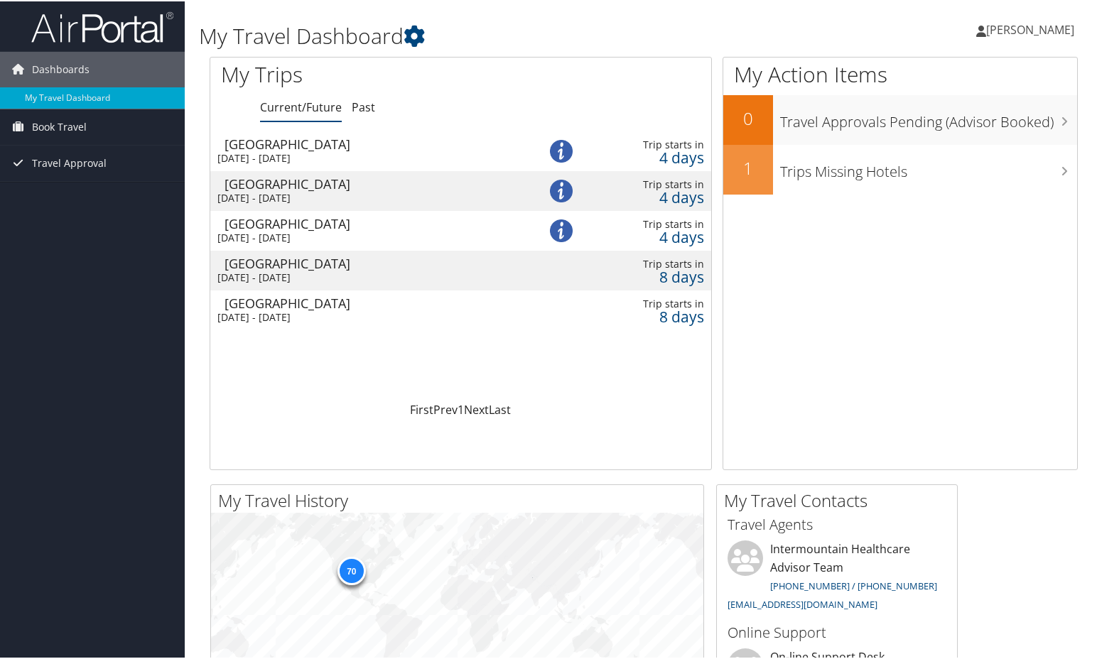
click at [296, 192] on div "Fri 5 Sep 2025 - Sat 27 Sep 2025" at bounding box center [365, 196] width 296 height 13
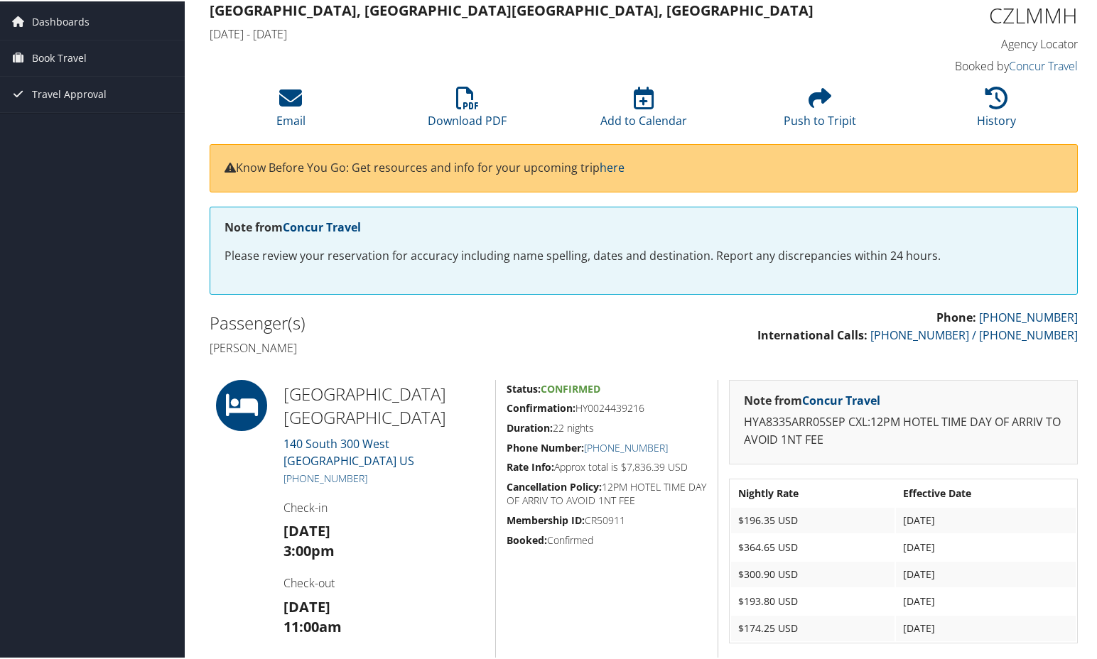
scroll to position [71, 0]
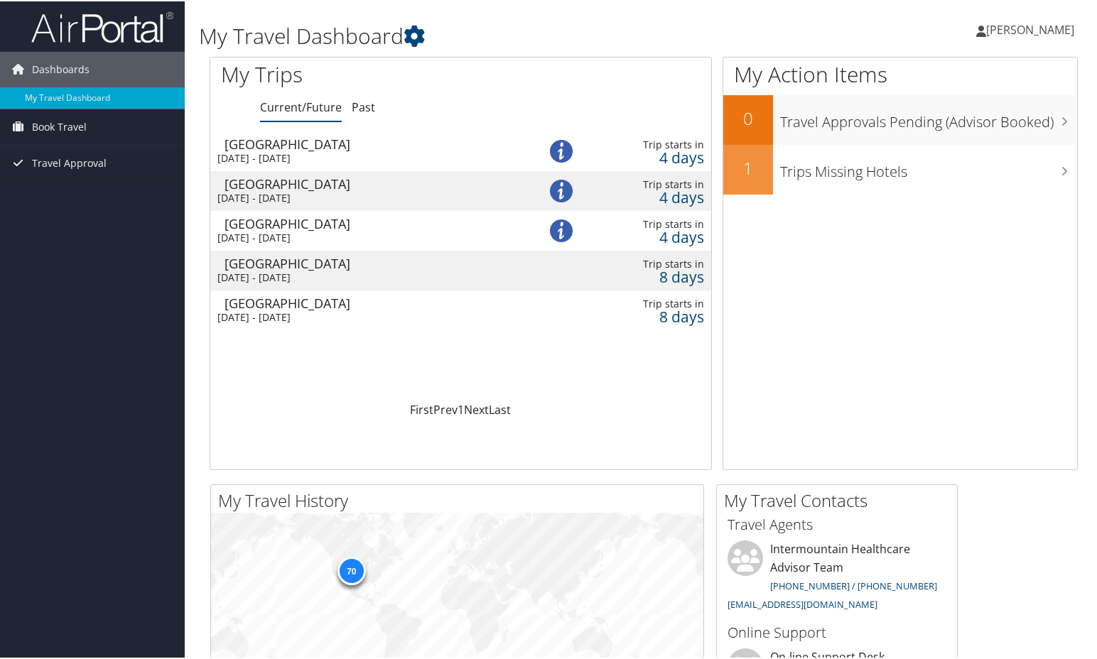
click at [285, 230] on div "[DATE] - [DATE]" at bounding box center [365, 236] width 296 height 13
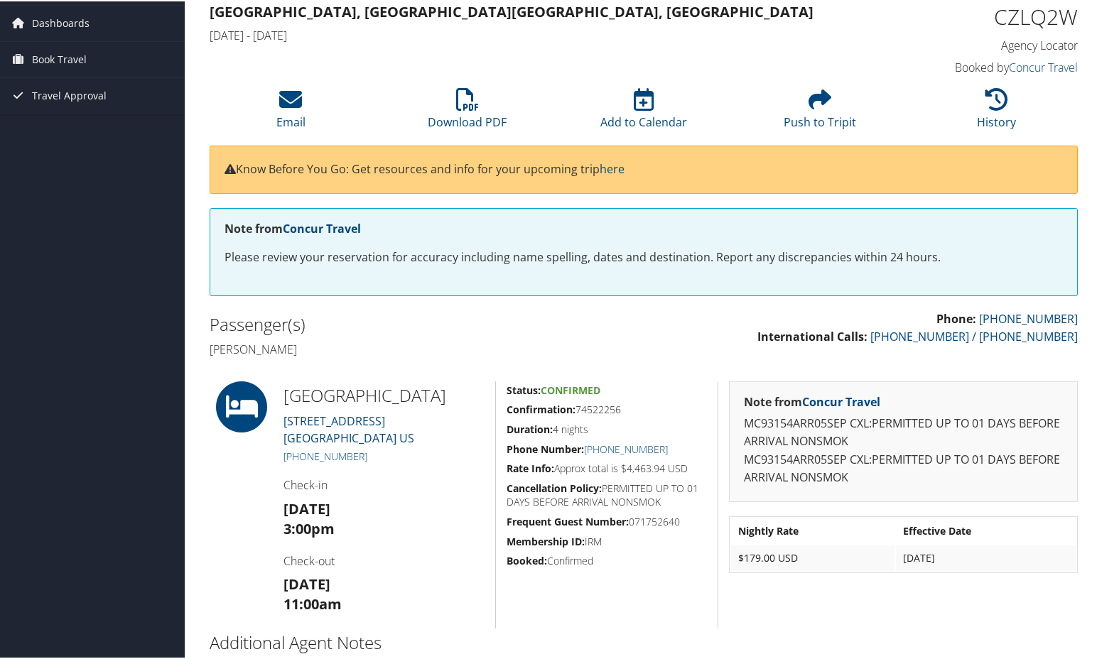
scroll to position [71, 0]
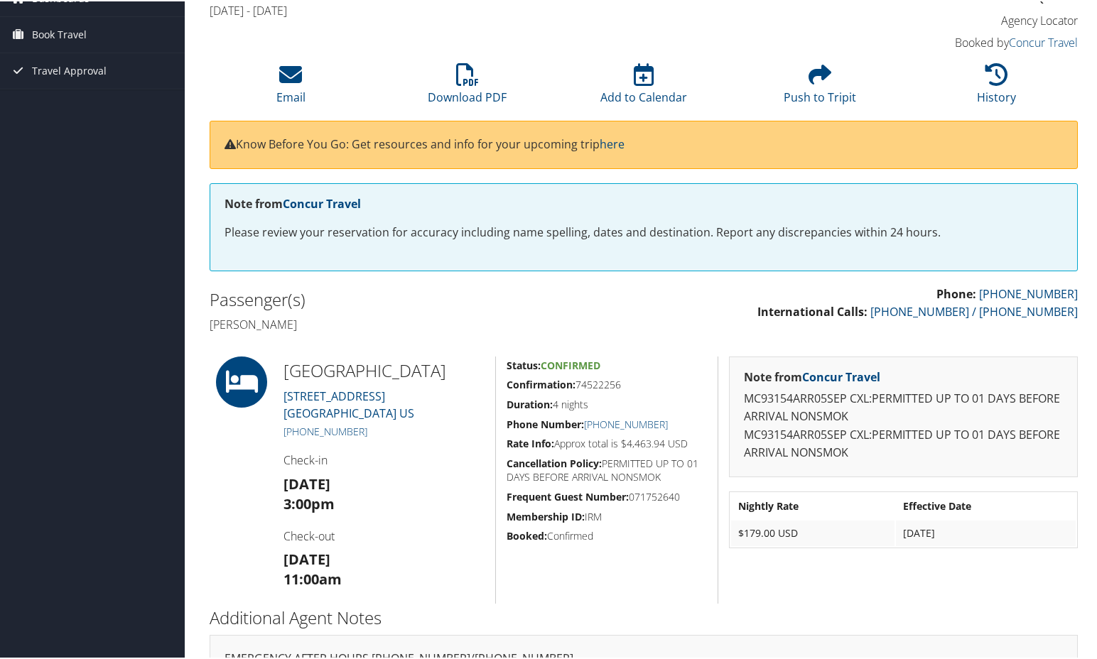
drag, startPoint x: 624, startPoint y: 381, endPoint x: 575, endPoint y: 382, distance: 49.7
click at [575, 382] on h5 "Confirmation: 74522256" at bounding box center [606, 383] width 200 height 14
copy h5 "74522256"
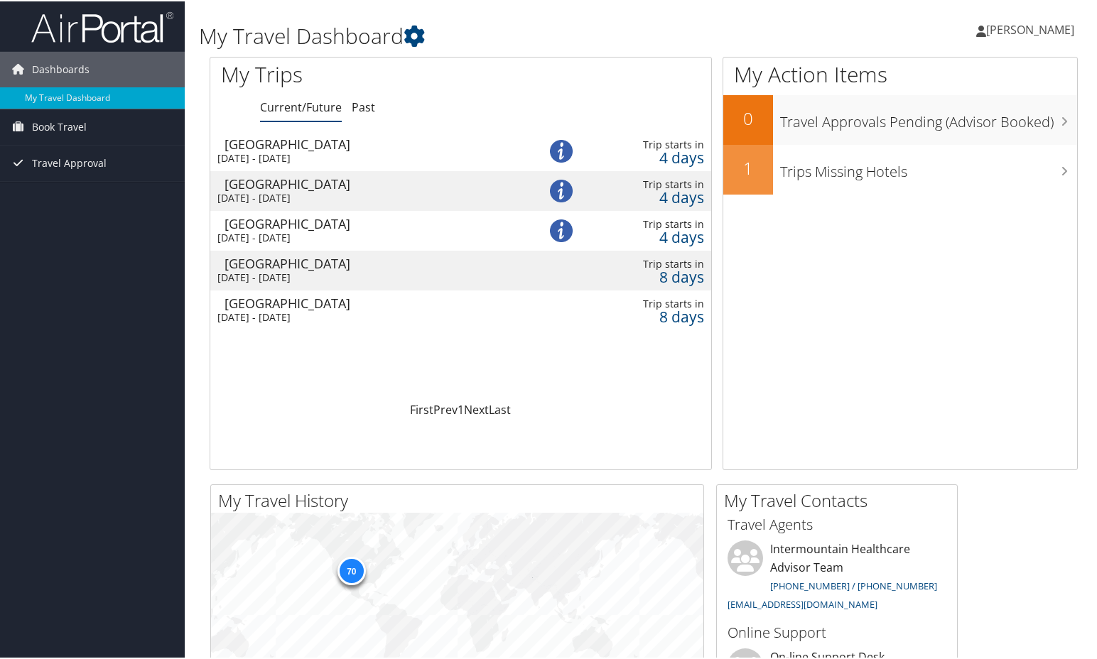
click at [297, 274] on div "[DATE] - [DATE]" at bounding box center [365, 276] width 296 height 13
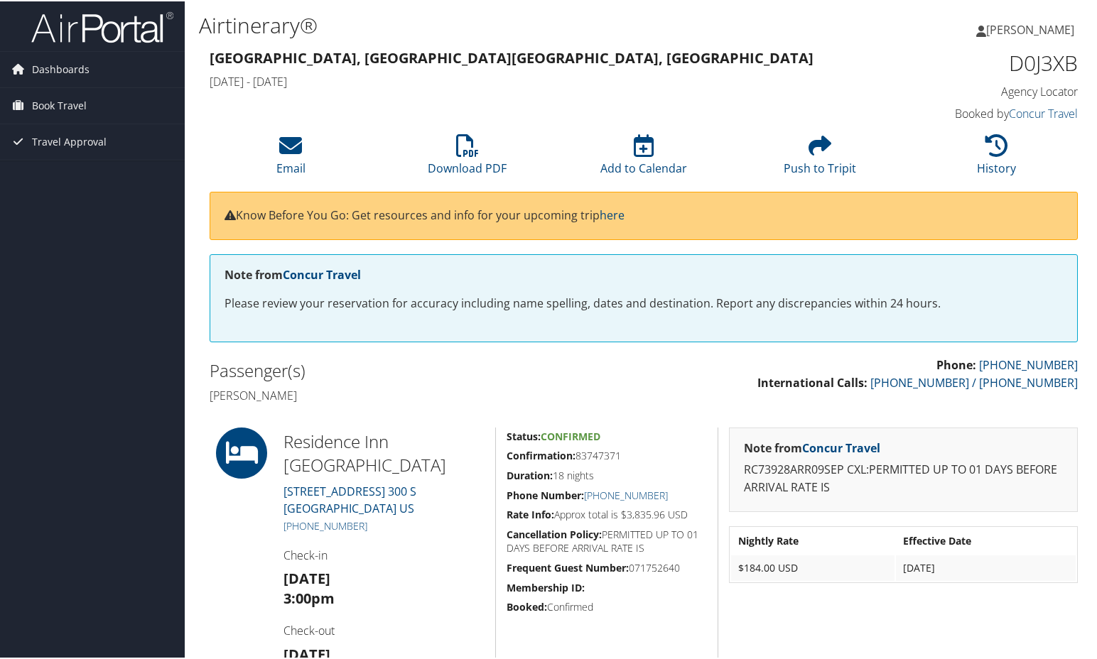
drag, startPoint x: 624, startPoint y: 455, endPoint x: 577, endPoint y: 455, distance: 46.9
click at [577, 455] on h5 "Confirmation: 83747371" at bounding box center [606, 454] width 200 height 14
copy h5 "83747371"
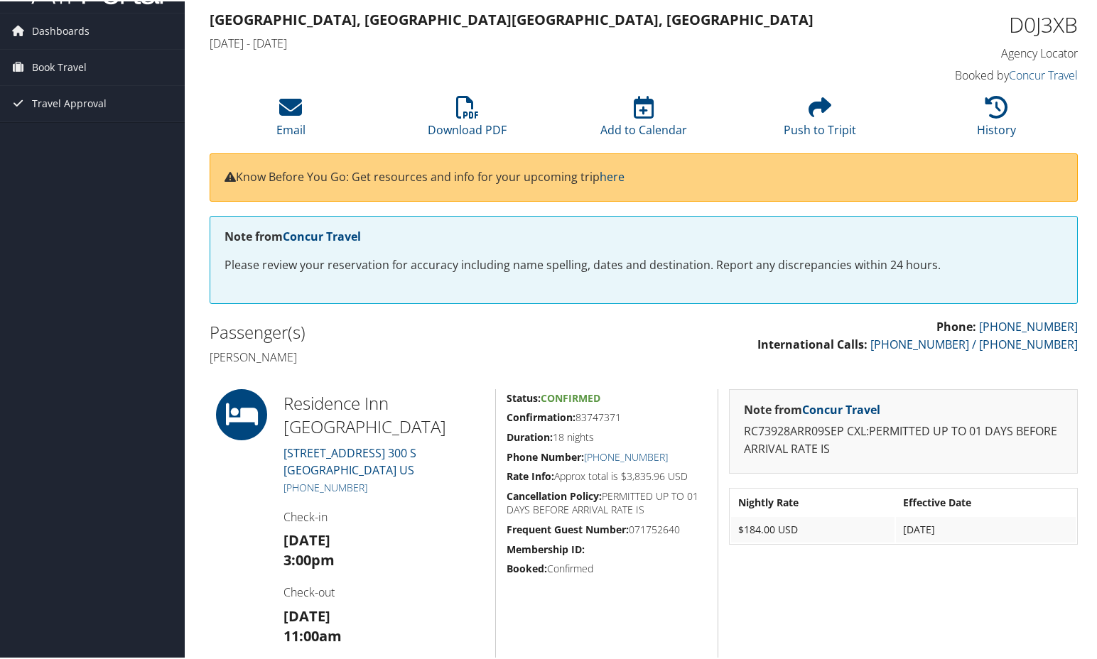
scroll to position [71, 0]
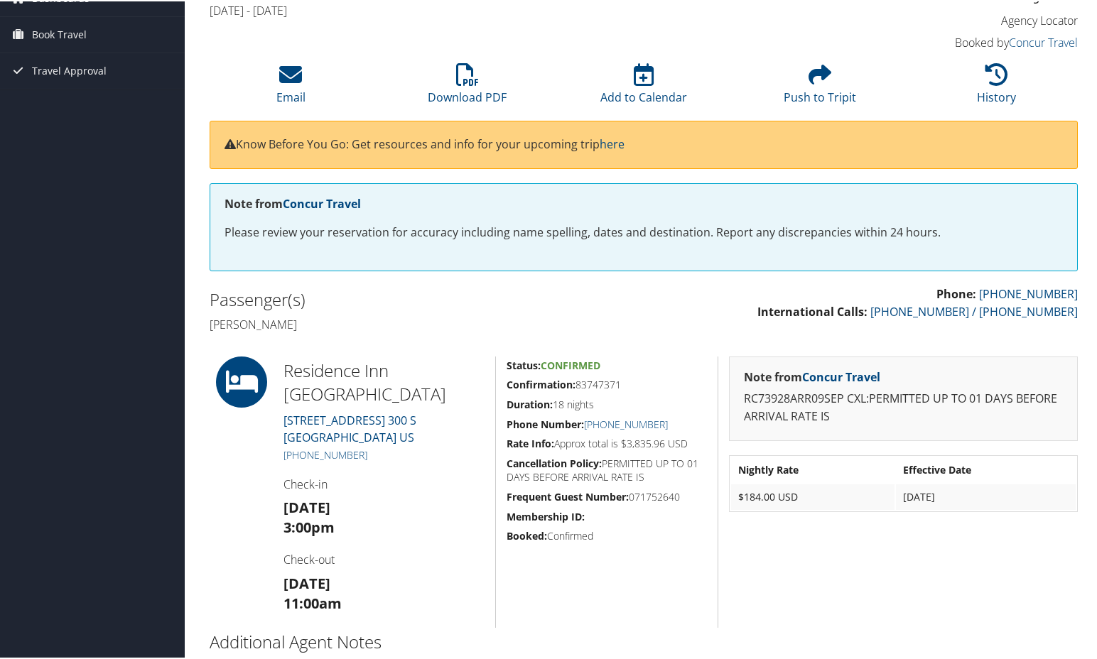
click at [440, 308] on h2 "Passenger(s)" at bounding box center [421, 298] width 423 height 24
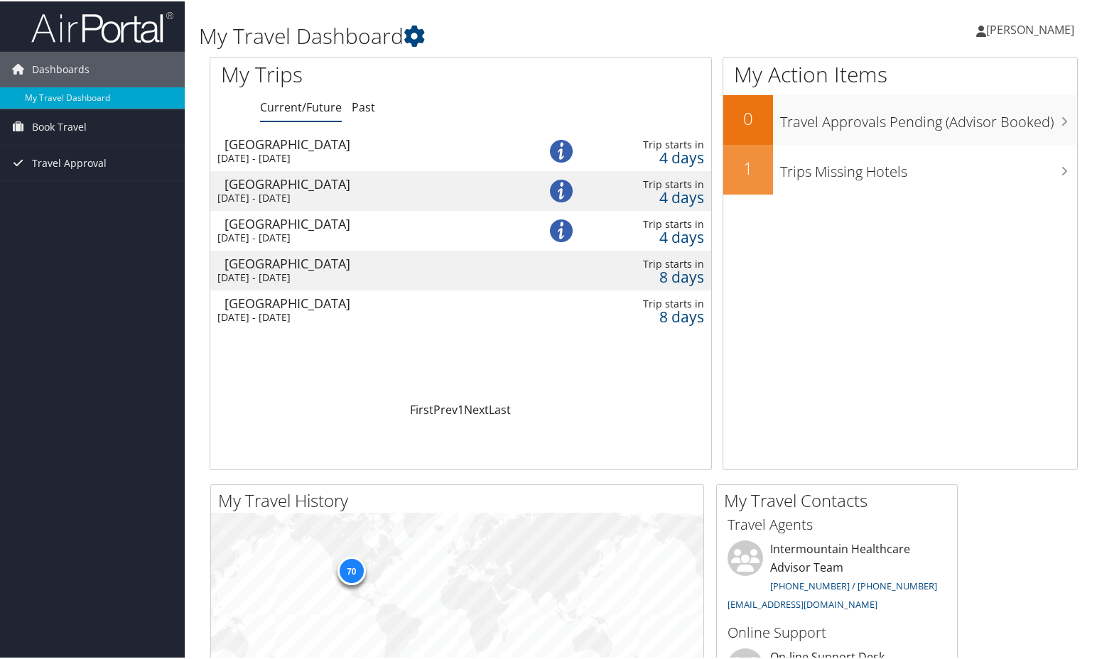
click at [328, 314] on div "Tue 9 Sep 2025 - Sat 27 Sep 2025" at bounding box center [365, 316] width 296 height 13
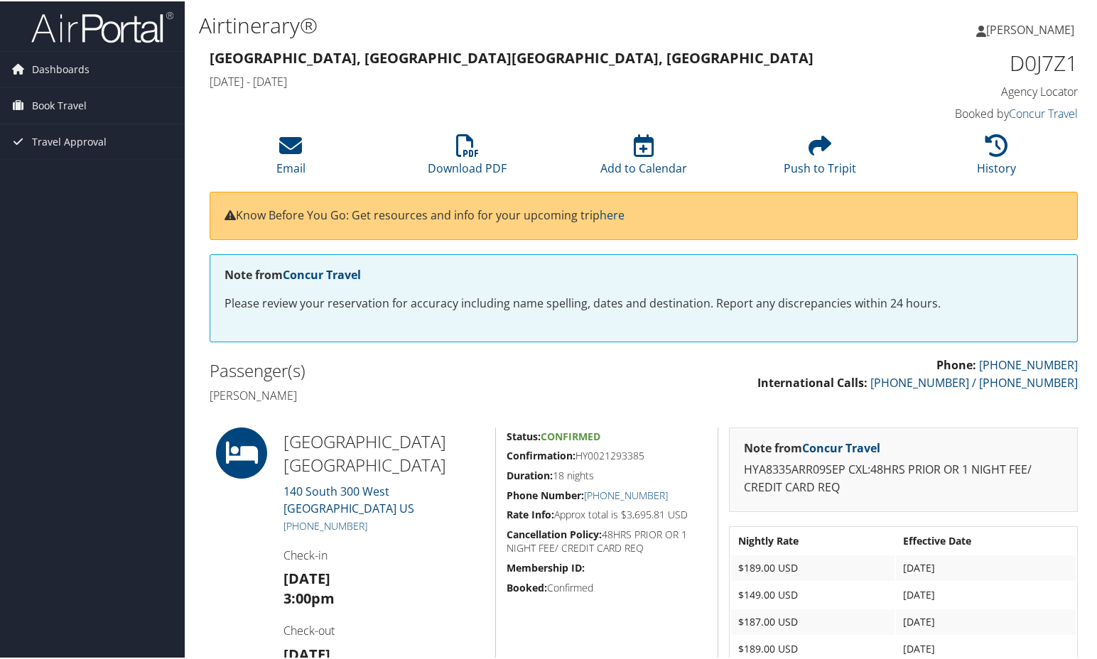
scroll to position [71, 0]
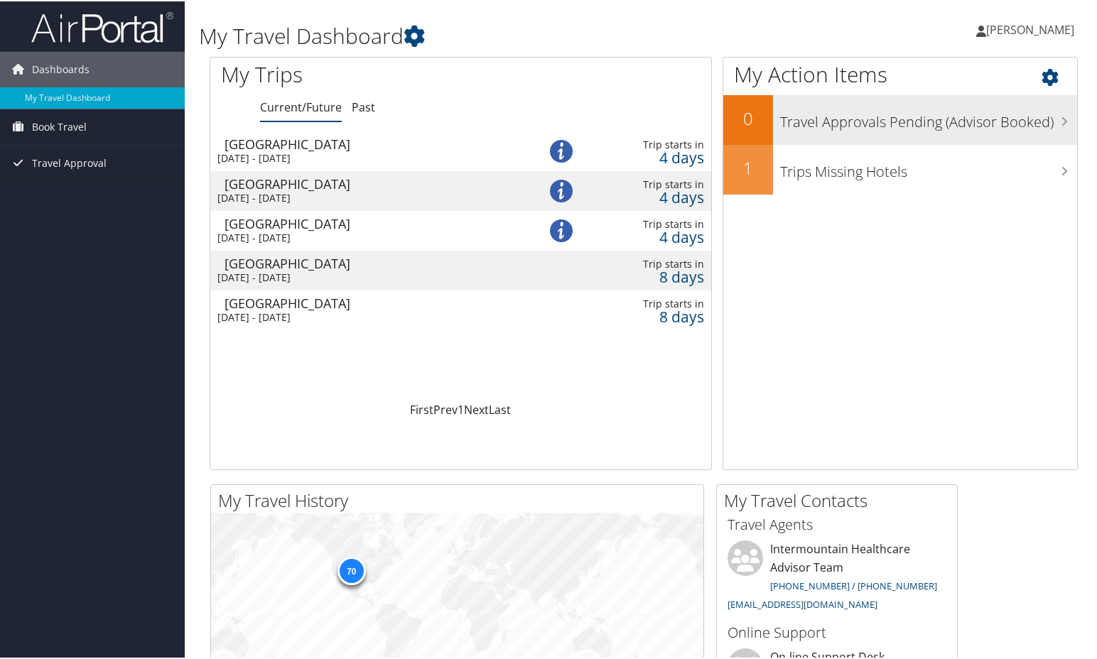
click at [930, 126] on h3 "Travel Approvals Pending (Advisor Booked)" at bounding box center [928, 117] width 297 height 27
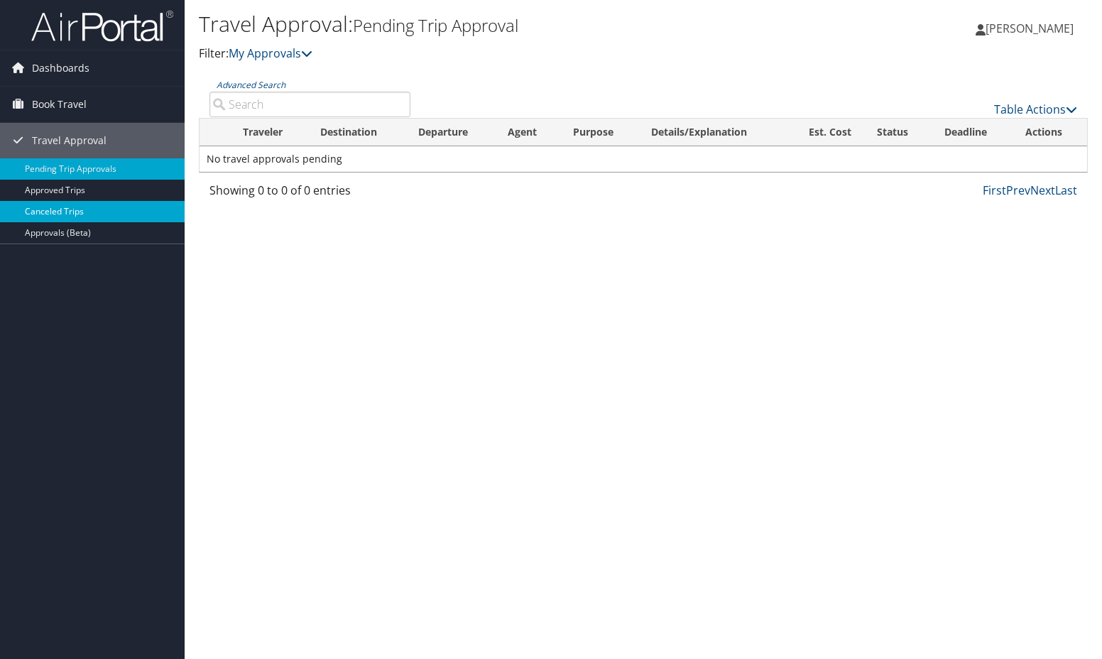
click at [74, 211] on link "Canceled Trips" at bounding box center [92, 211] width 185 height 21
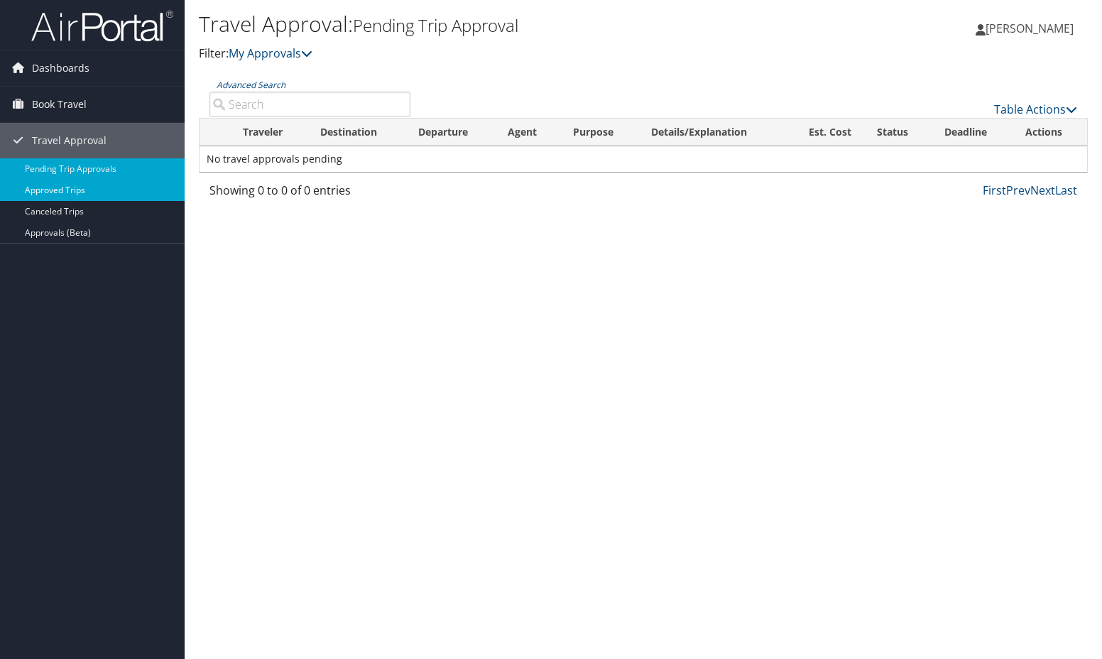
click at [68, 191] on link "Approved Trips" at bounding box center [92, 190] width 185 height 21
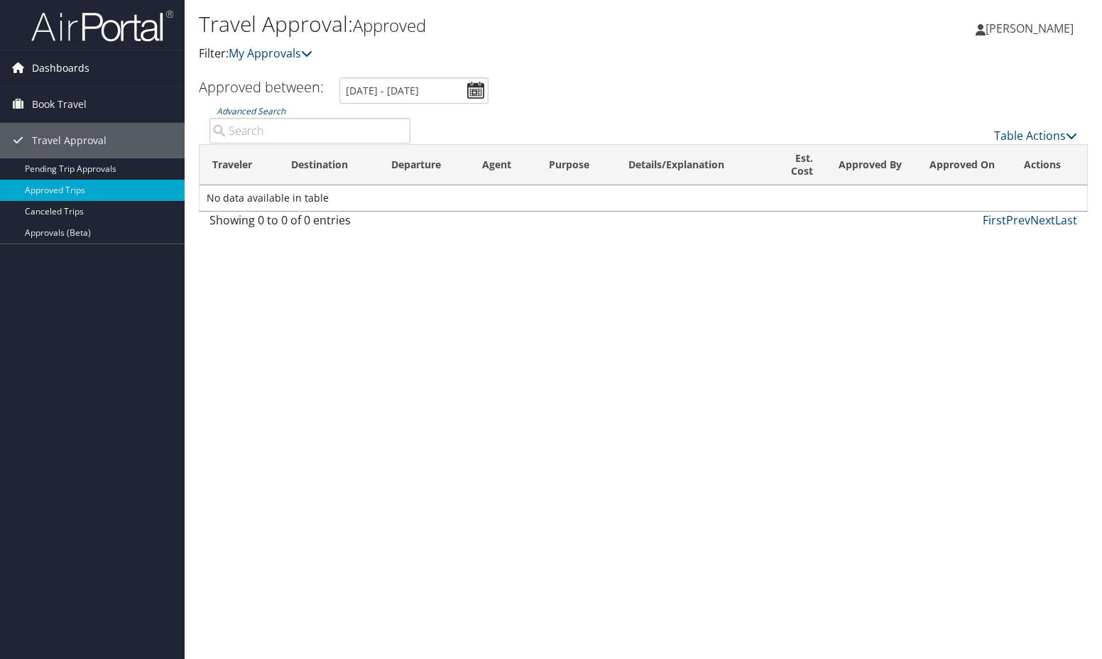
click at [73, 65] on span "Dashboards" at bounding box center [61, 68] width 58 height 36
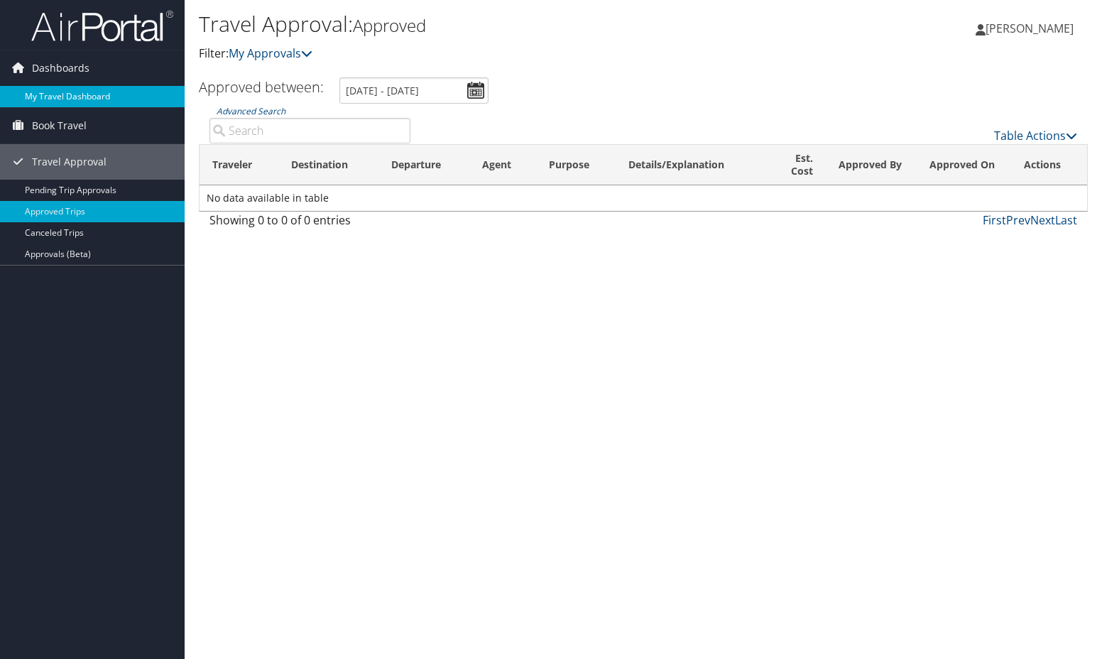
click at [69, 95] on link "My Travel Dashboard" at bounding box center [92, 96] width 185 height 21
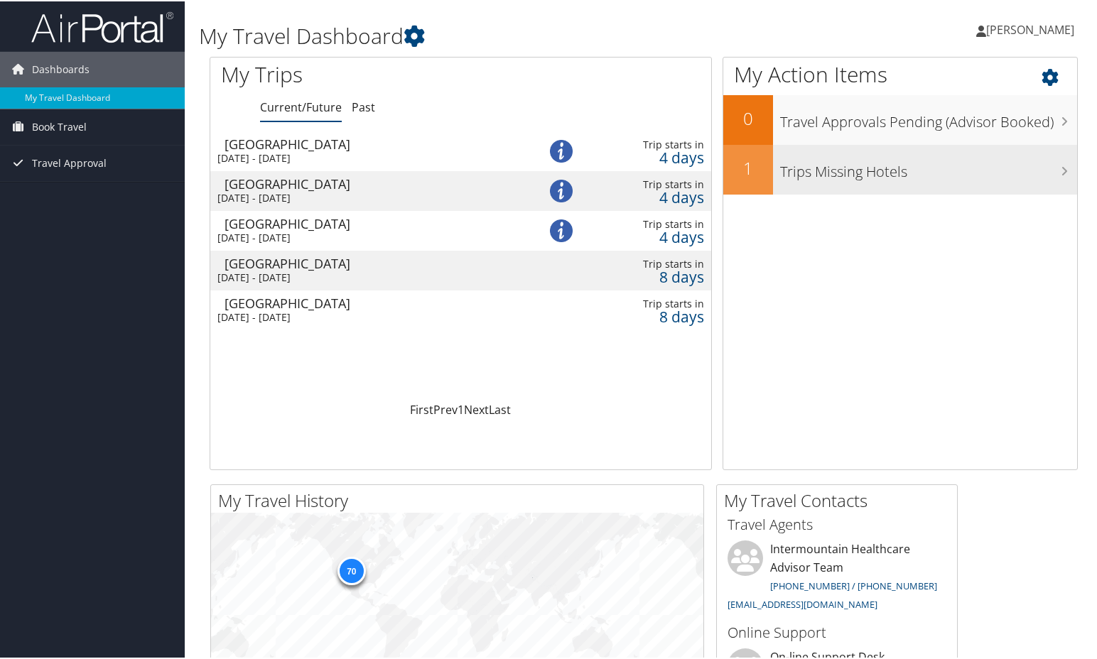
click at [1054, 167] on h3 "Trips Missing Hotels" at bounding box center [928, 166] width 297 height 27
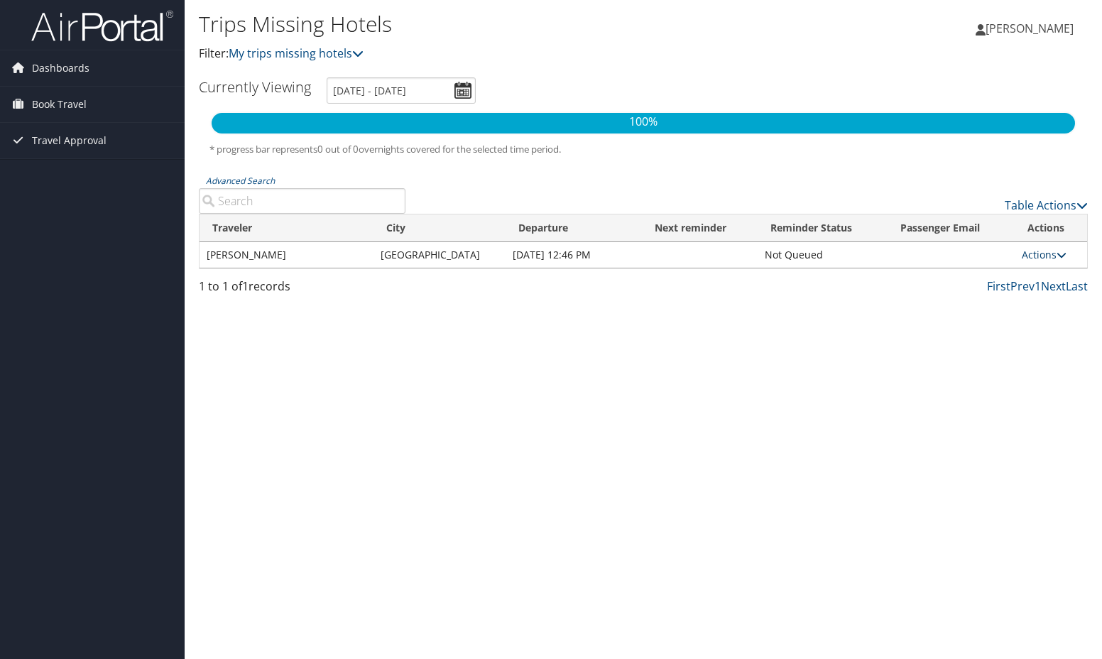
click at [1060, 254] on icon at bounding box center [1062, 255] width 10 height 10
click at [852, 331] on div "Trips Missing Hotels Filter: My trips missing hotels Michelle Garrett Michelle …" at bounding box center [644, 329] width 918 height 659
click at [59, 72] on span "Dashboards" at bounding box center [61, 68] width 58 height 36
click at [58, 99] on link "My Travel Dashboard" at bounding box center [92, 96] width 185 height 21
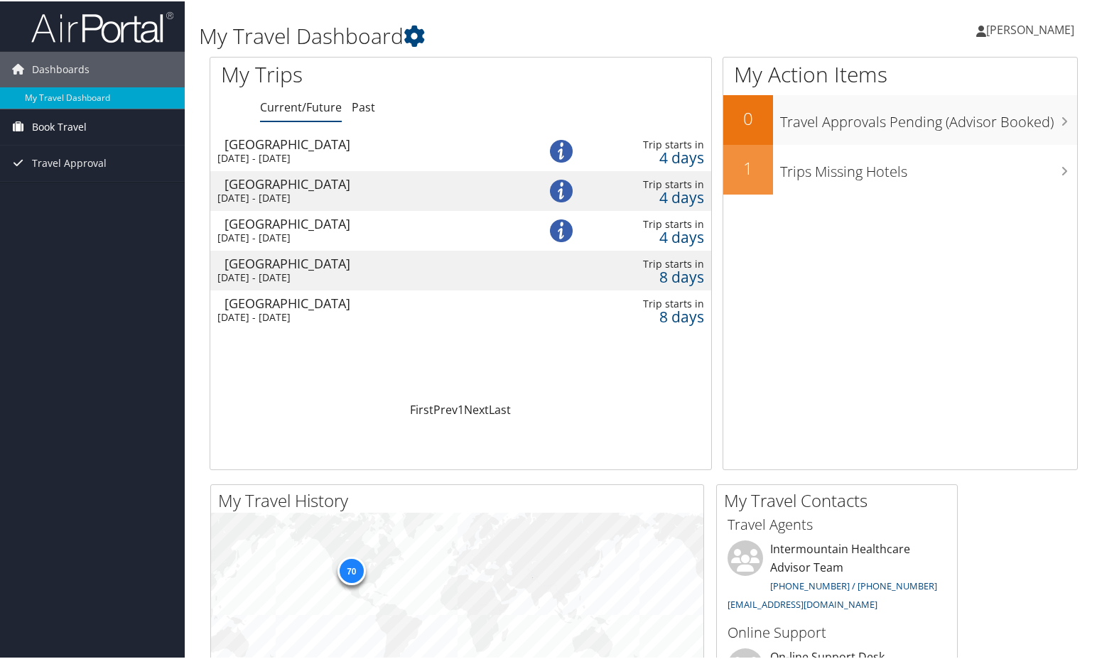
click at [60, 126] on span "Book Travel" at bounding box center [59, 126] width 55 height 36
click at [85, 176] on link "Book/Manage Online Trips" at bounding box center [92, 175] width 185 height 21
click at [69, 126] on span "Book Travel" at bounding box center [59, 126] width 55 height 36
click at [70, 173] on link "Book/Manage Online Trips" at bounding box center [92, 175] width 185 height 21
click at [65, 123] on span "Book Travel" at bounding box center [59, 126] width 55 height 36
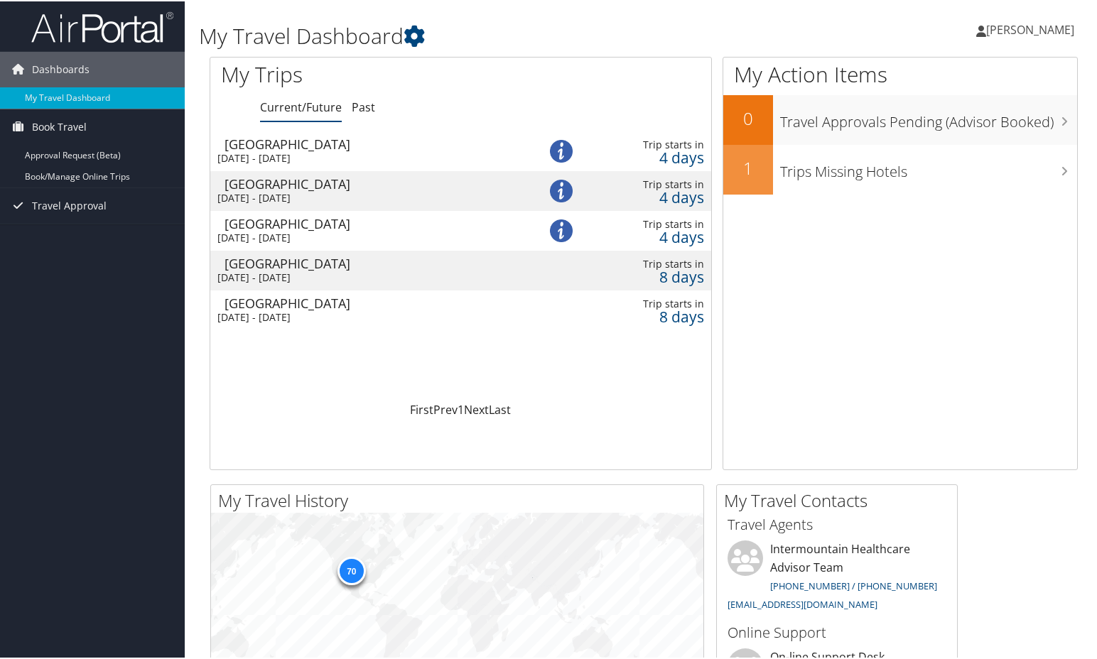
click at [511, 36] on h1 "My Travel Dashboard" at bounding box center [495, 35] width 593 height 30
click at [371, 108] on link "Past" at bounding box center [363, 106] width 23 height 16
click at [303, 104] on link "Current/Future" at bounding box center [301, 106] width 82 height 16
click at [279, 146] on div "[GEOGRAPHIC_DATA]" at bounding box center [360, 142] width 273 height 13
click at [270, 190] on div "[DATE] - [DATE]" at bounding box center [365, 196] width 296 height 13
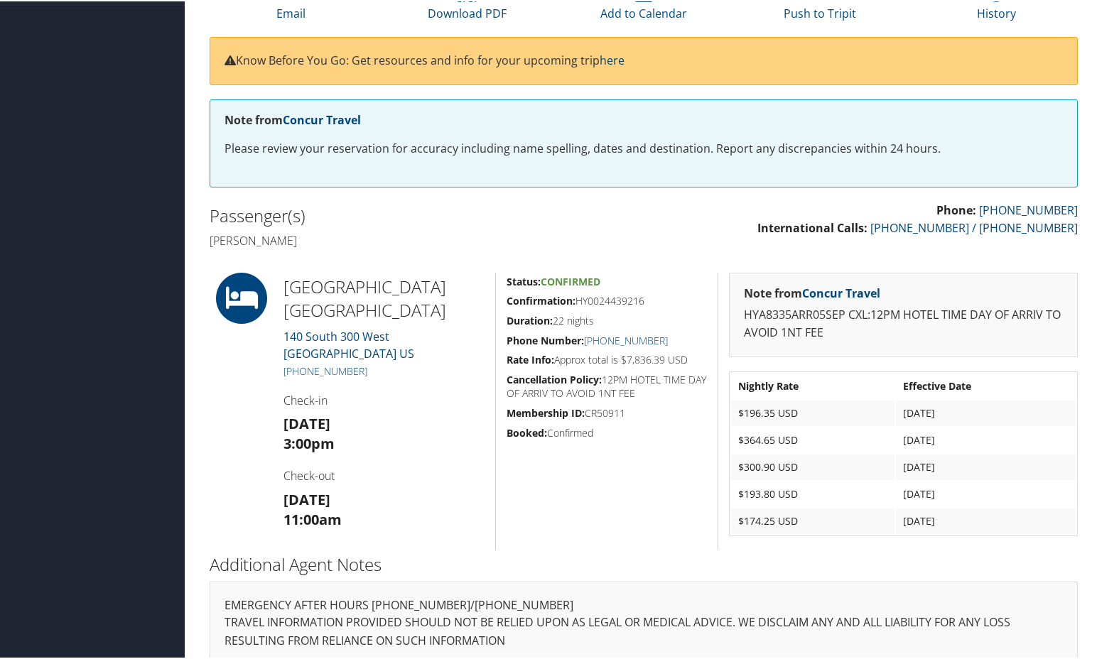
scroll to position [174, 0]
